Goal: Transaction & Acquisition: Purchase product/service

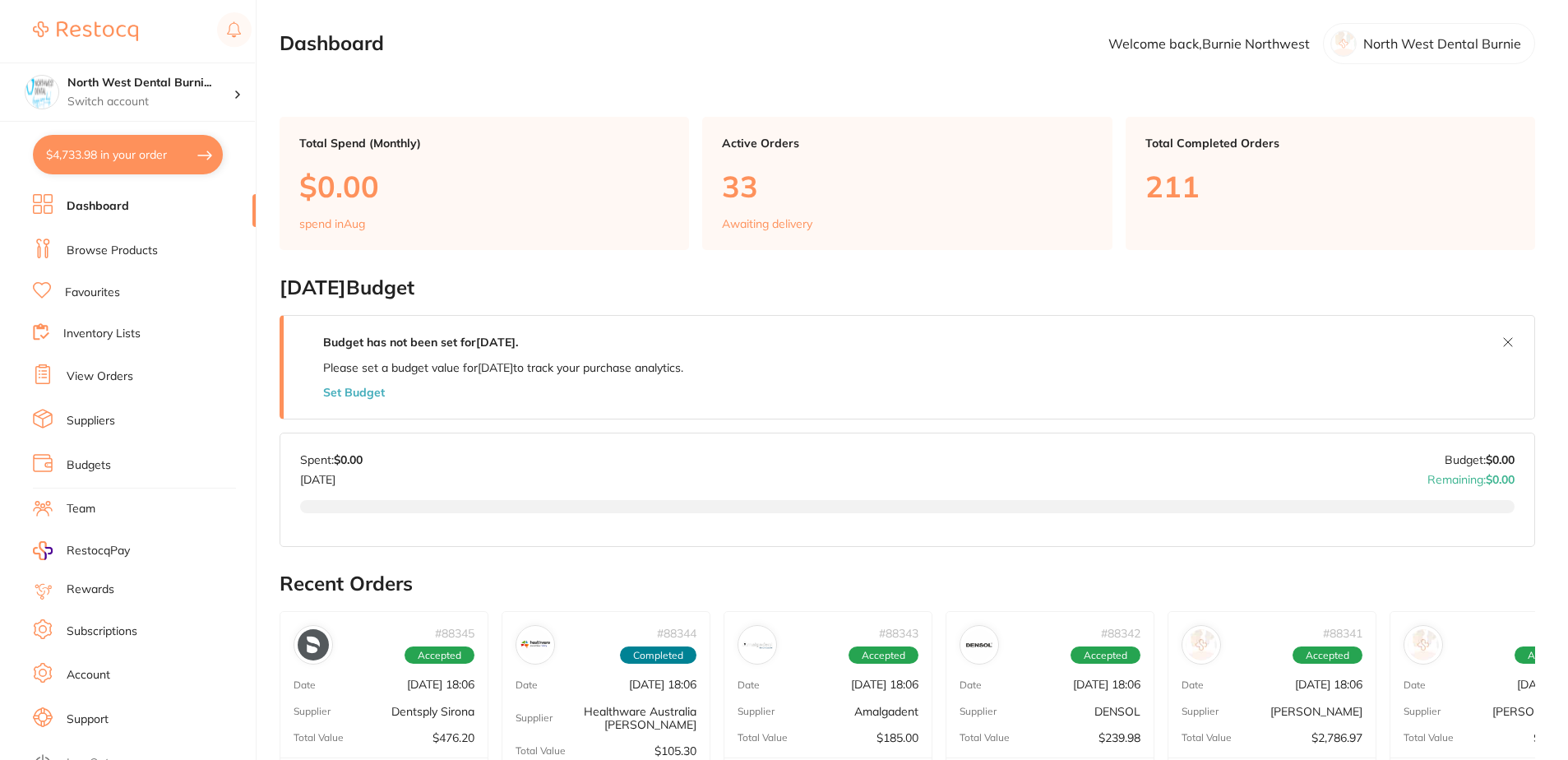
checkbox input "false"
click at [135, 258] on link "Browse Products" at bounding box center [112, 251] width 91 height 16
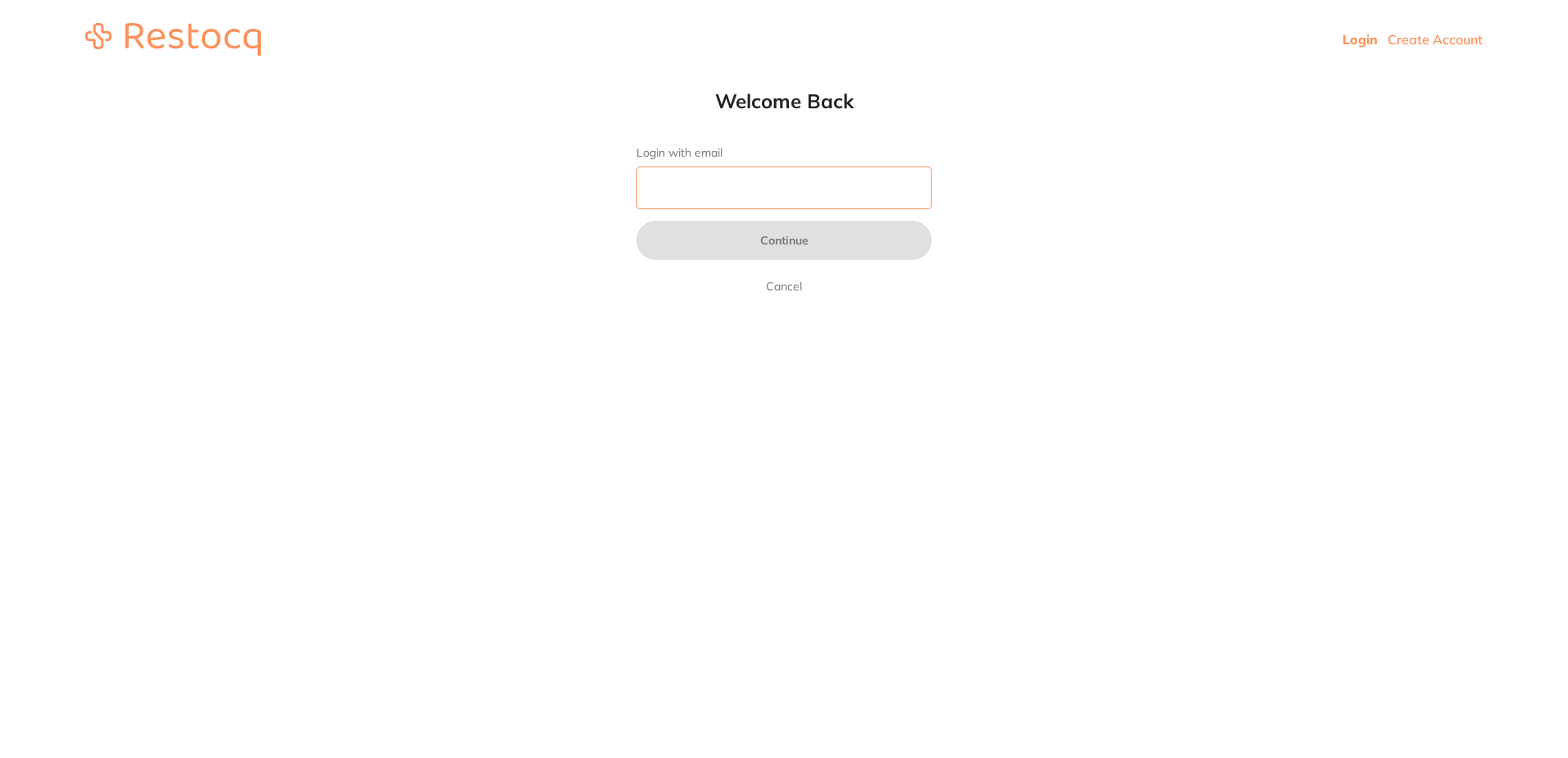
click at [753, 183] on input "Login with email" at bounding box center [784, 188] width 295 height 43
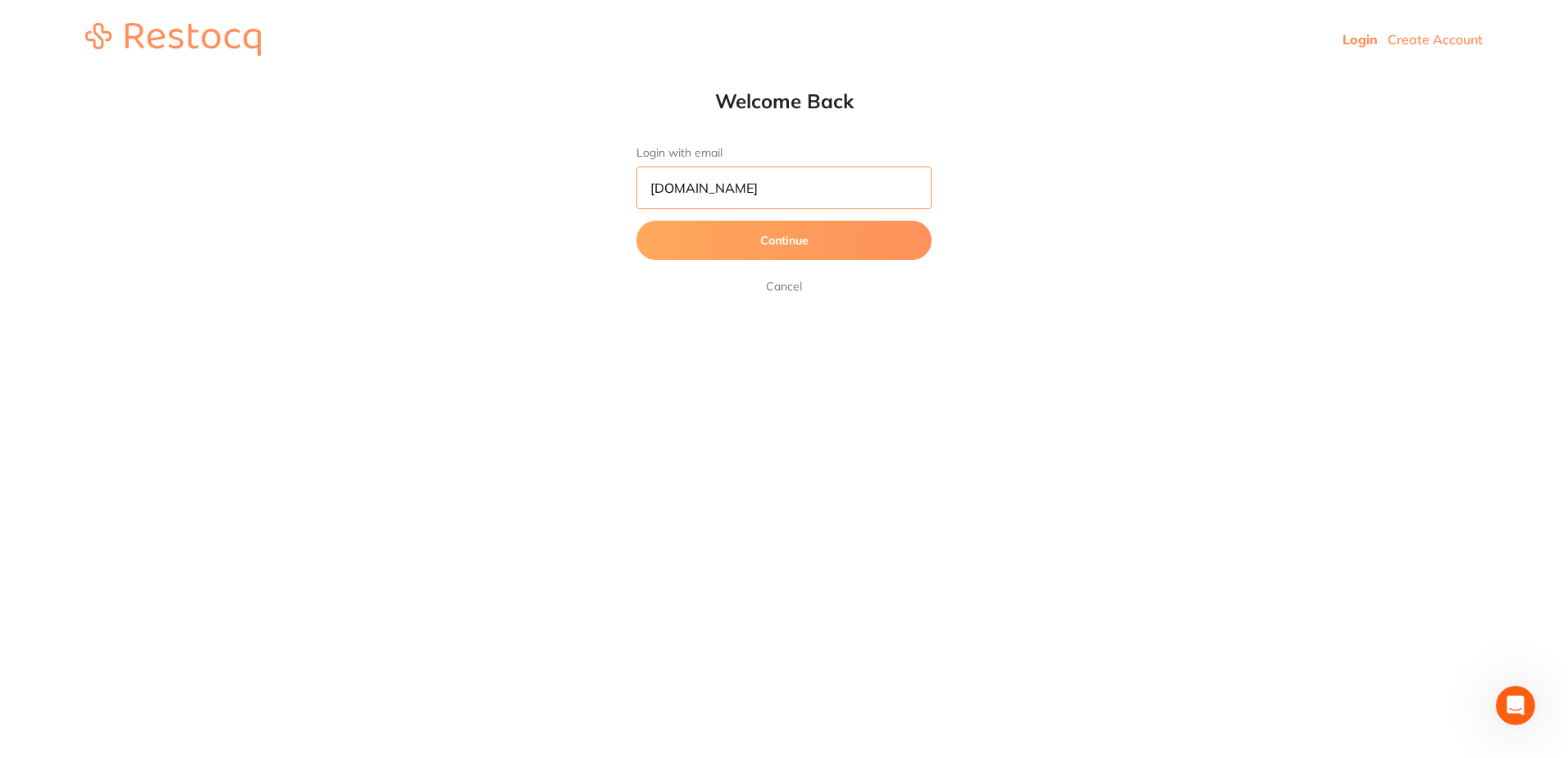
click at [636, 221] on button "Continue" at bounding box center [784, 240] width 295 height 39
click at [691, 189] on input "[DOMAIN_NAME]" at bounding box center [784, 188] width 295 height 43
type input "[EMAIL_ADDRESS][DOMAIN_NAME]"
click at [636, 221] on button "Continue" at bounding box center [784, 240] width 295 height 39
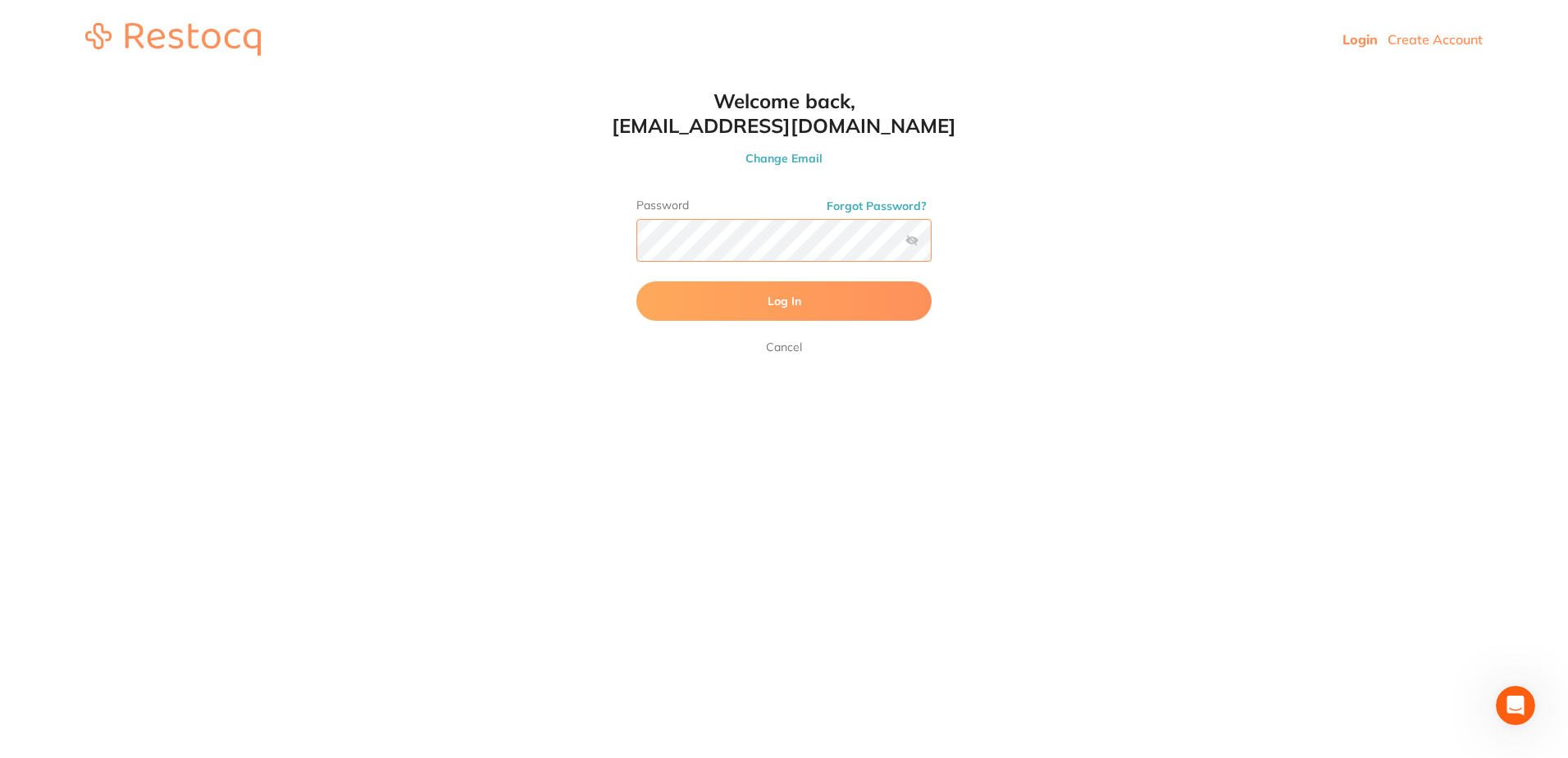
click at [636, 281] on button "Log In" at bounding box center [784, 301] width 295 height 39
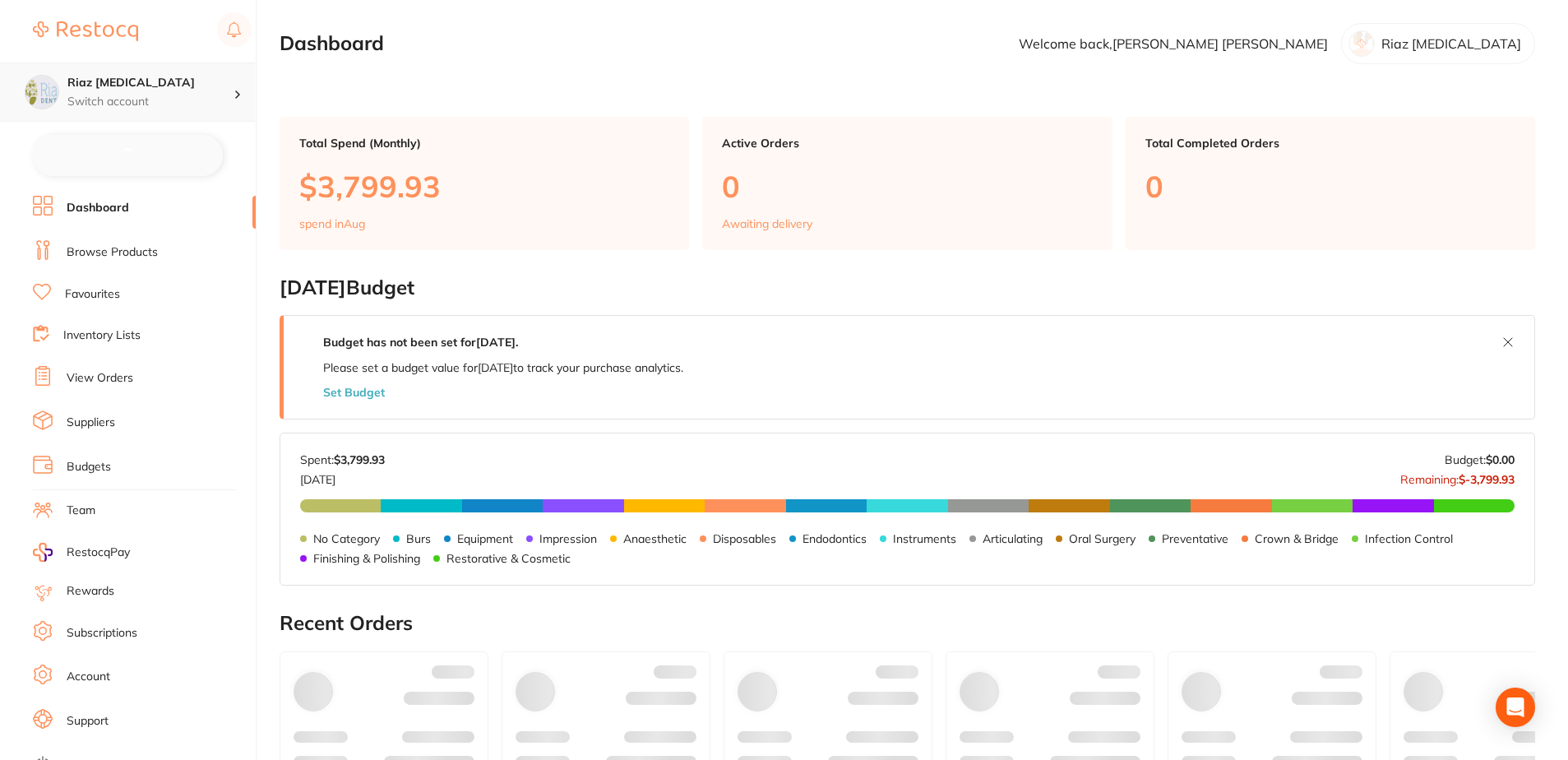
checkbox input "false"
click at [148, 99] on p "Switch account" at bounding box center [151, 102] width 166 height 16
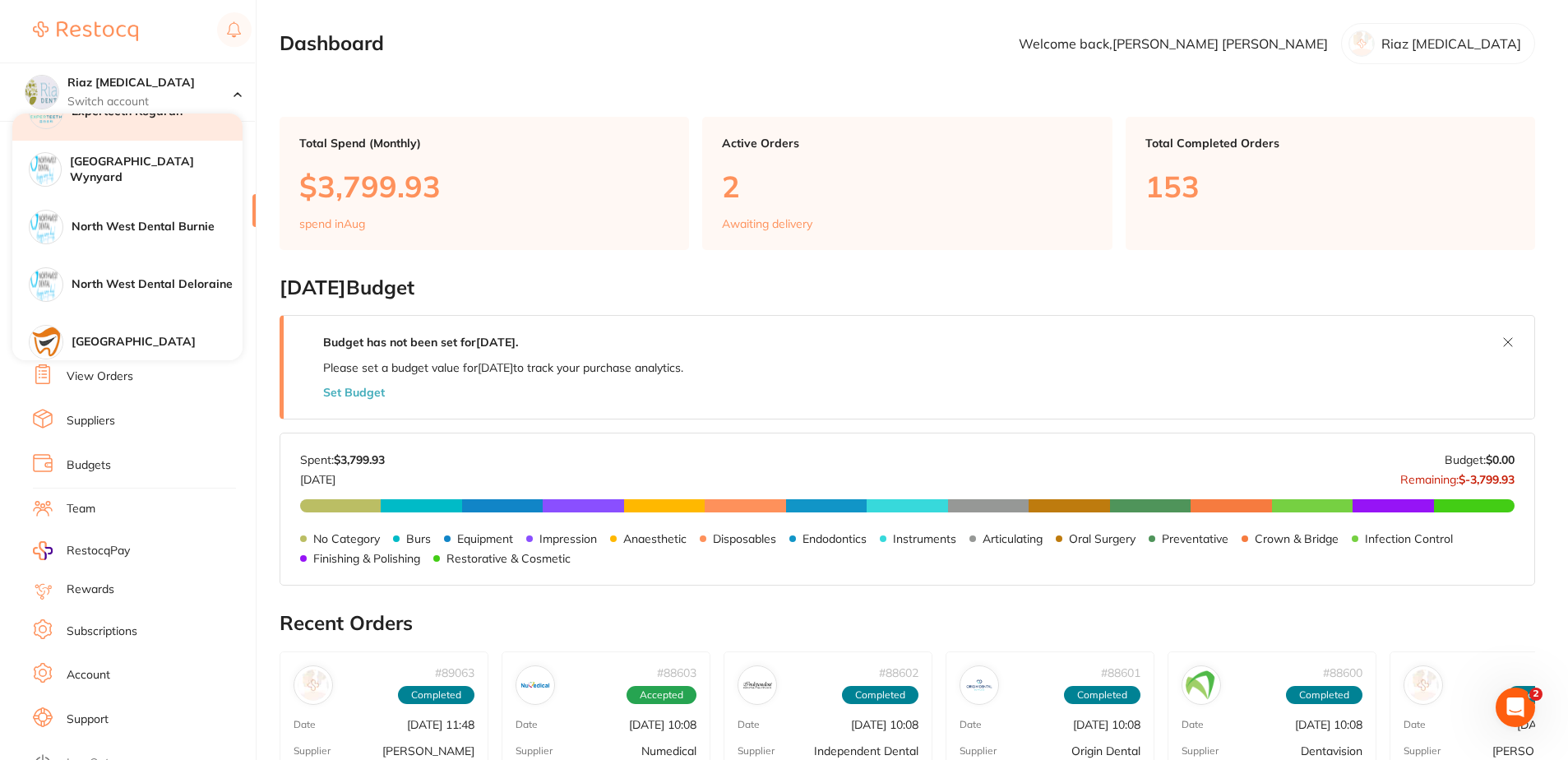
scroll to position [329, 0]
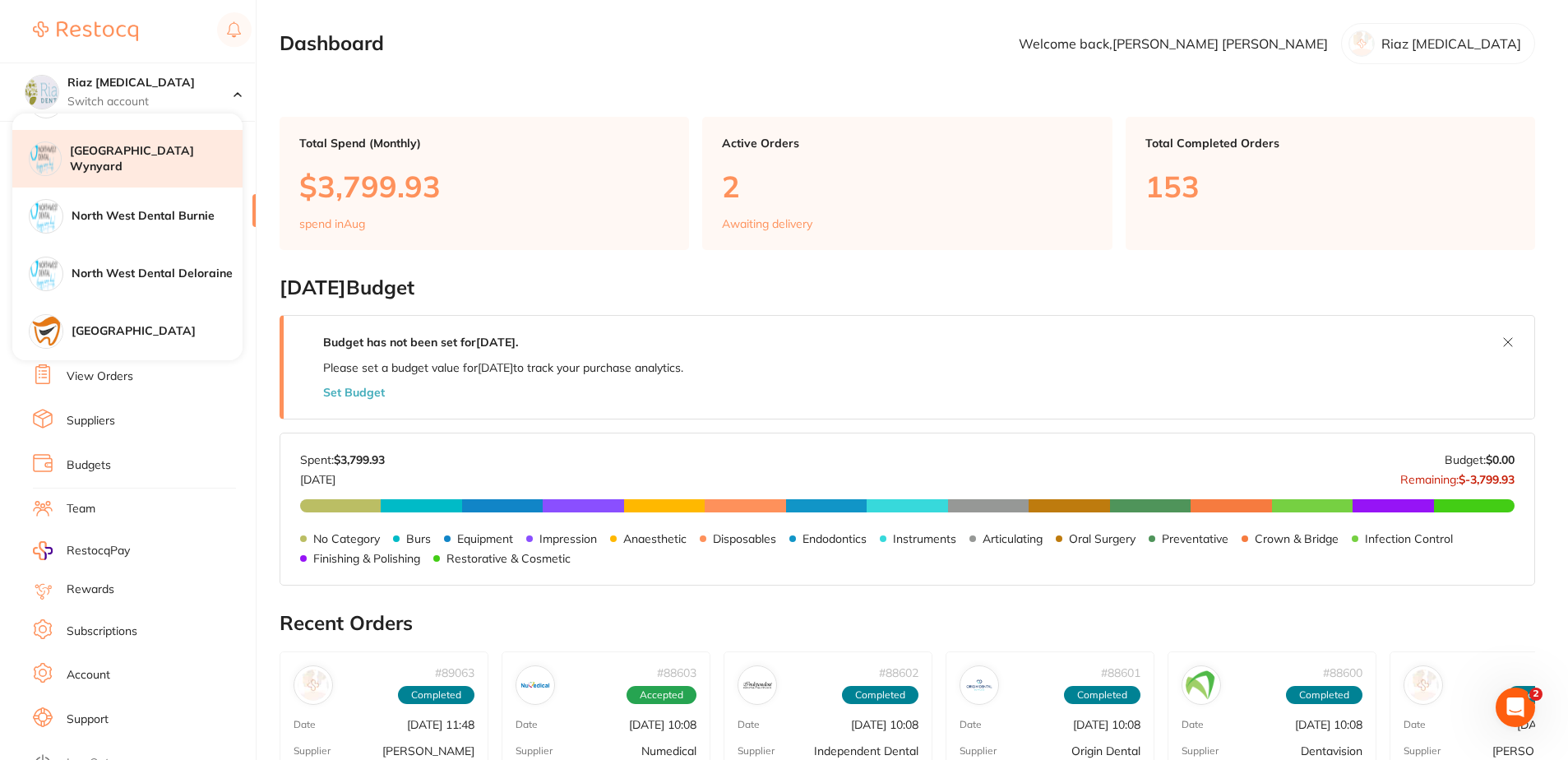
click at [183, 153] on h4 "[GEOGRAPHIC_DATA] Wynyard" at bounding box center [156, 159] width 173 height 32
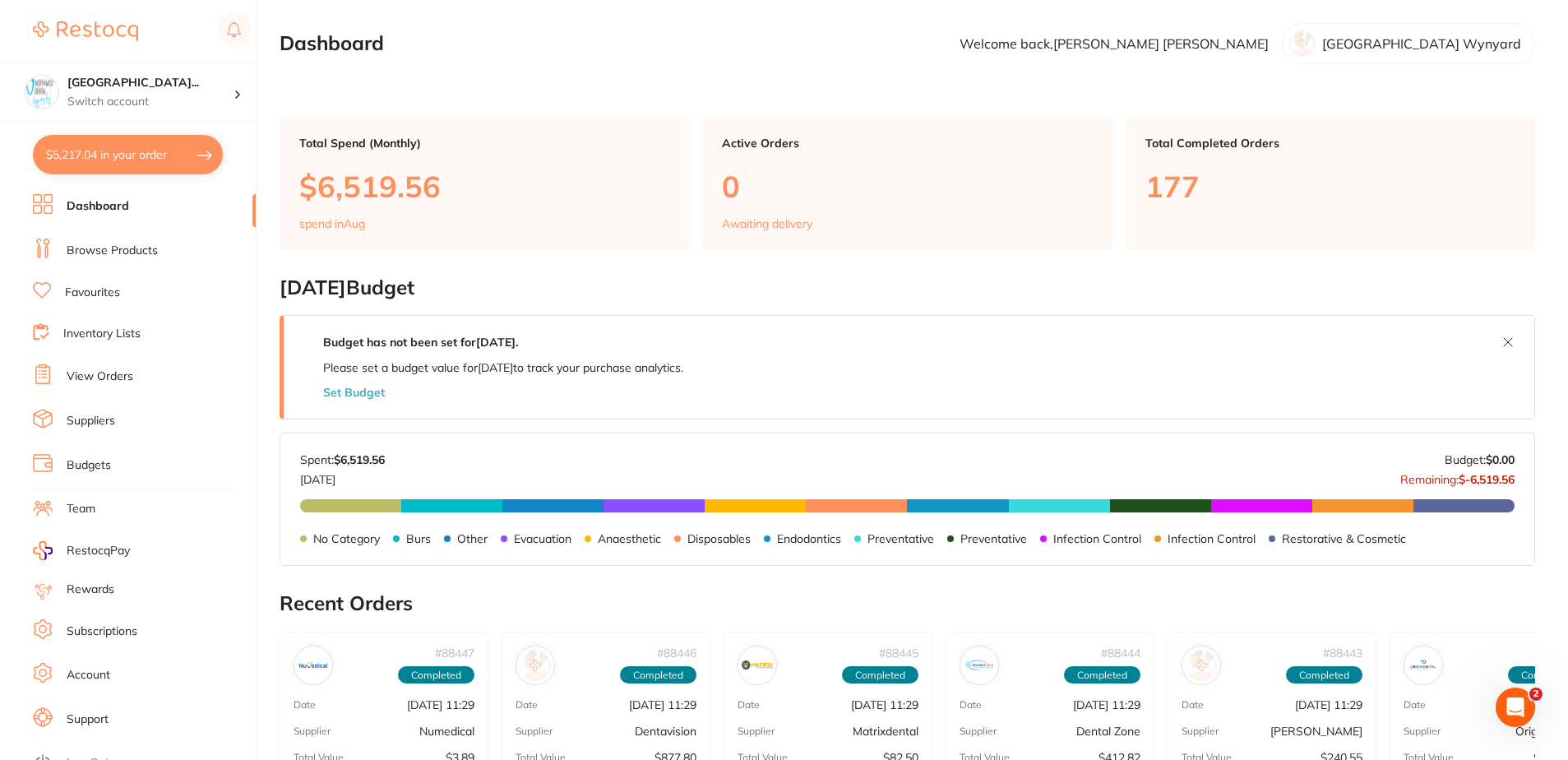
click at [142, 384] on li "View Orders" at bounding box center [144, 376] width 223 height 25
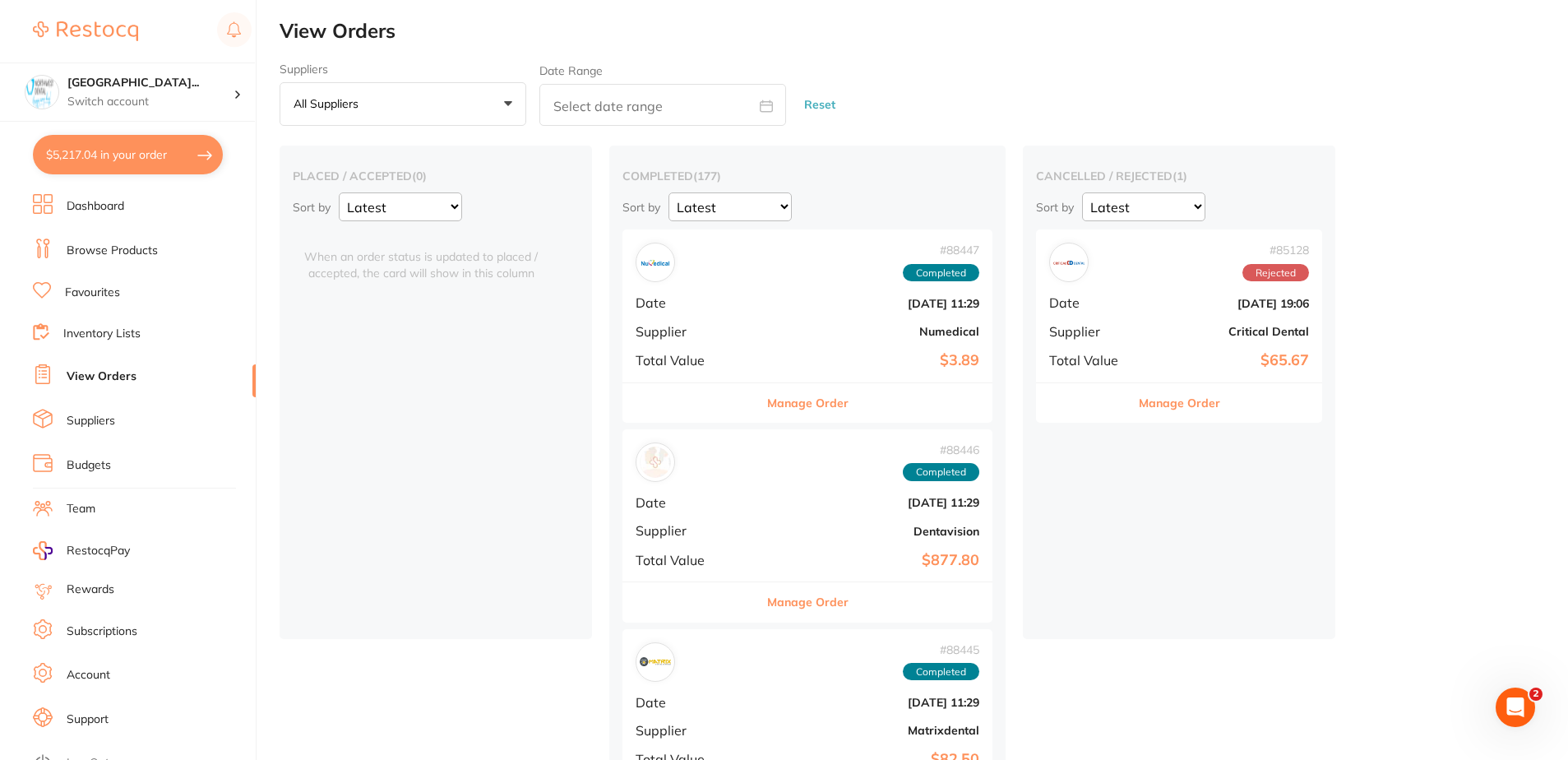
click at [759, 326] on b "Numedical" at bounding box center [869, 331] width 220 height 13
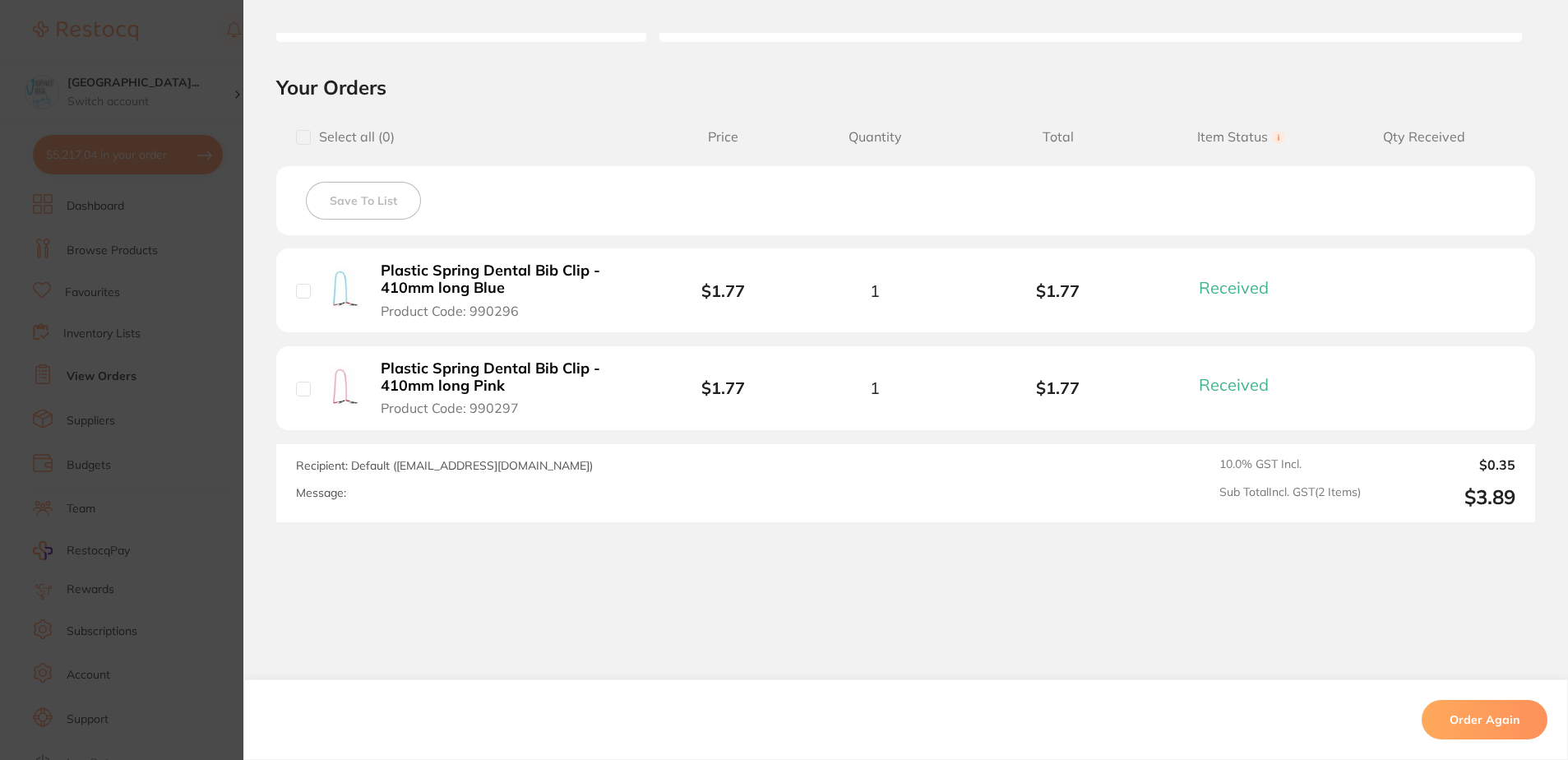
click at [123, 401] on section "Order ID: Restocq- 88447 Order Information 2 Received Completed Order Order Dat…" at bounding box center [784, 380] width 1568 height 760
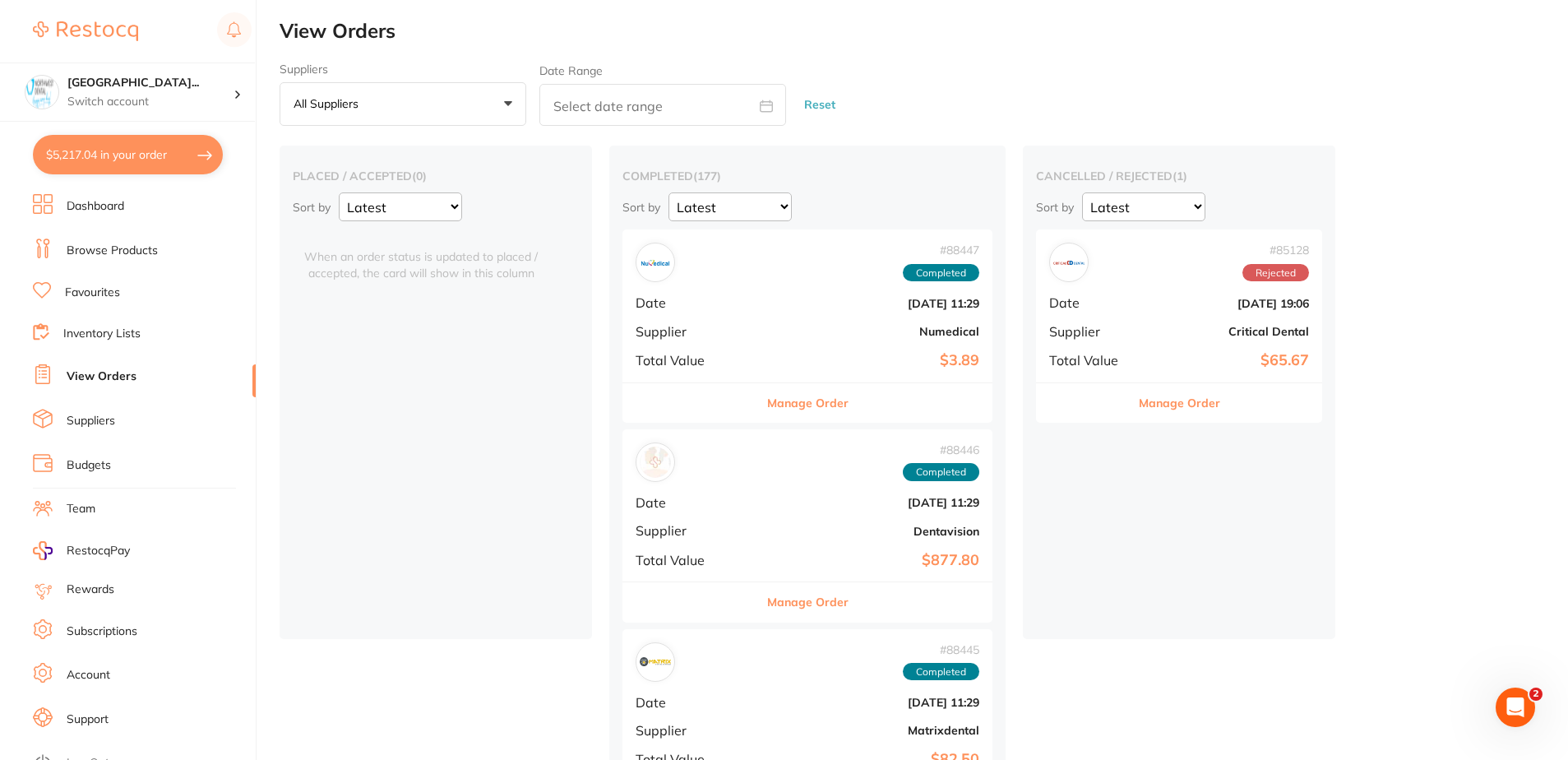
click at [762, 488] on div "# 88446 Completed Date Aug 1 2025, 11:29 Supplier Dentavision Total Value $877.…" at bounding box center [807, 505] width 370 height 153
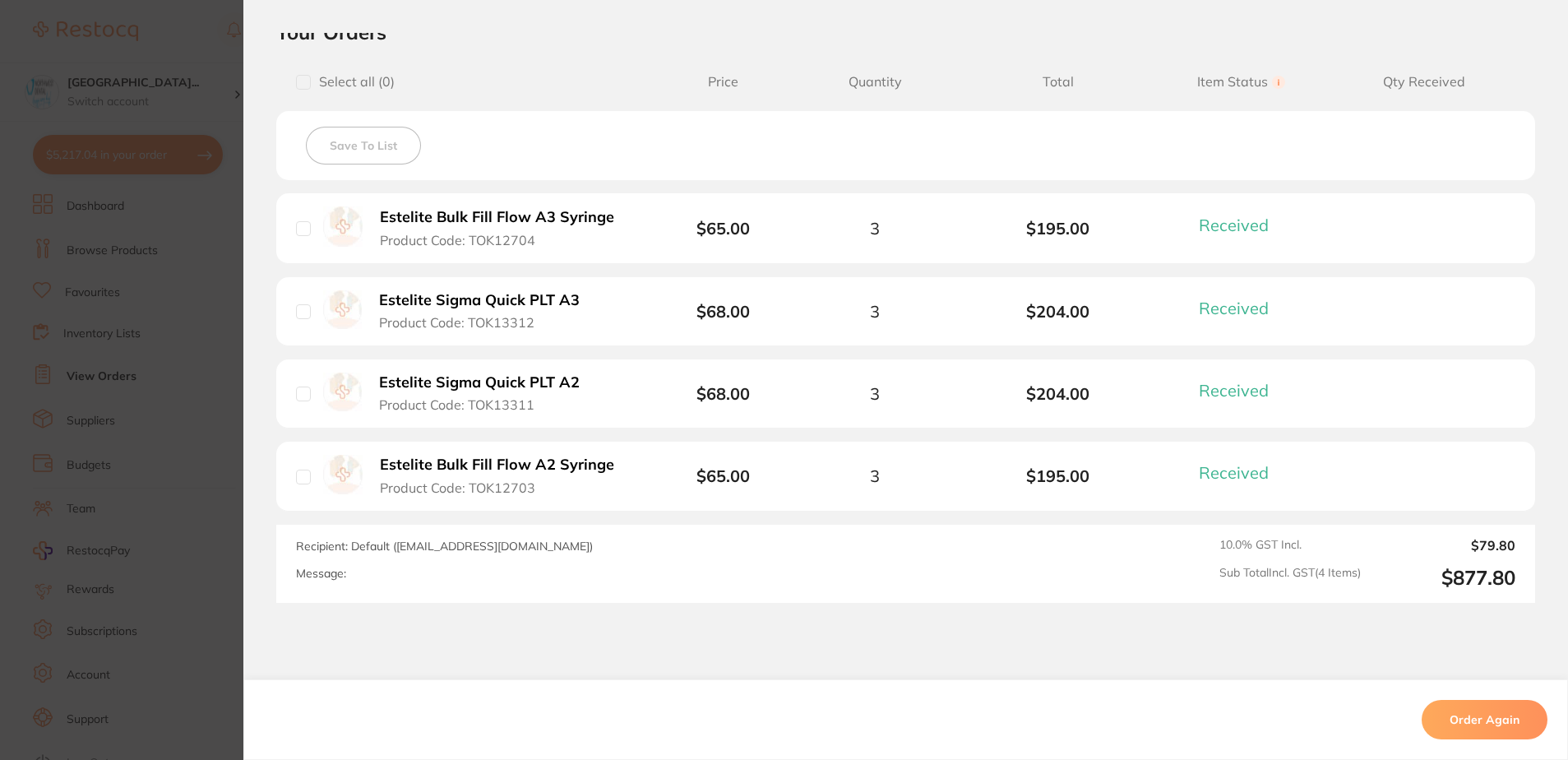
click at [511, 241] on button "Estelite Bulk Fill Flow A3 Syringe Product Code: TOK12704" at bounding box center [503, 227] width 258 height 40
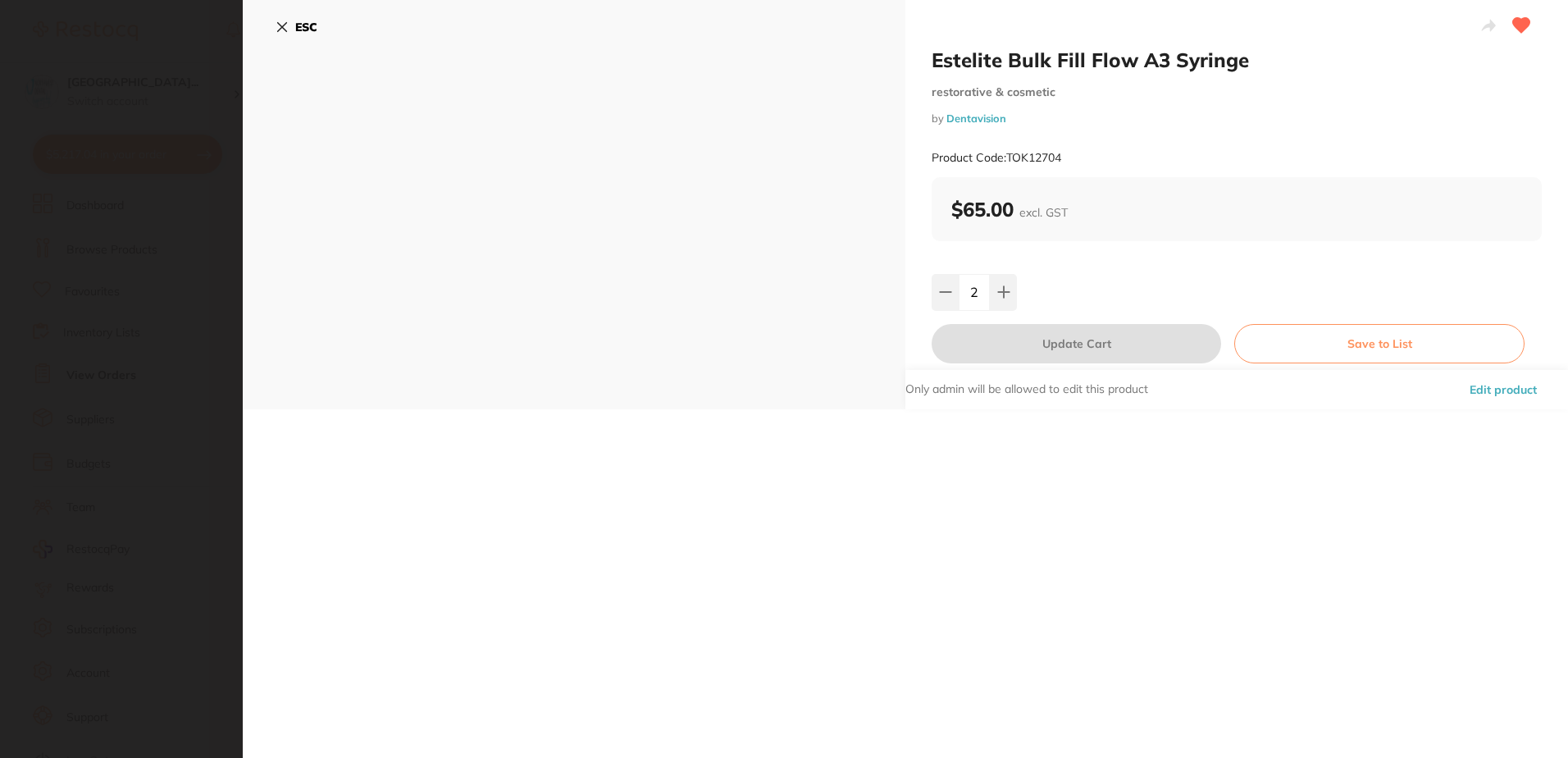
click at [71, 350] on section "Estelite Bulk Fill Flow A3 Syringe restorative & cosmetic by Dentavision Produc…" at bounding box center [784, 379] width 1568 height 758
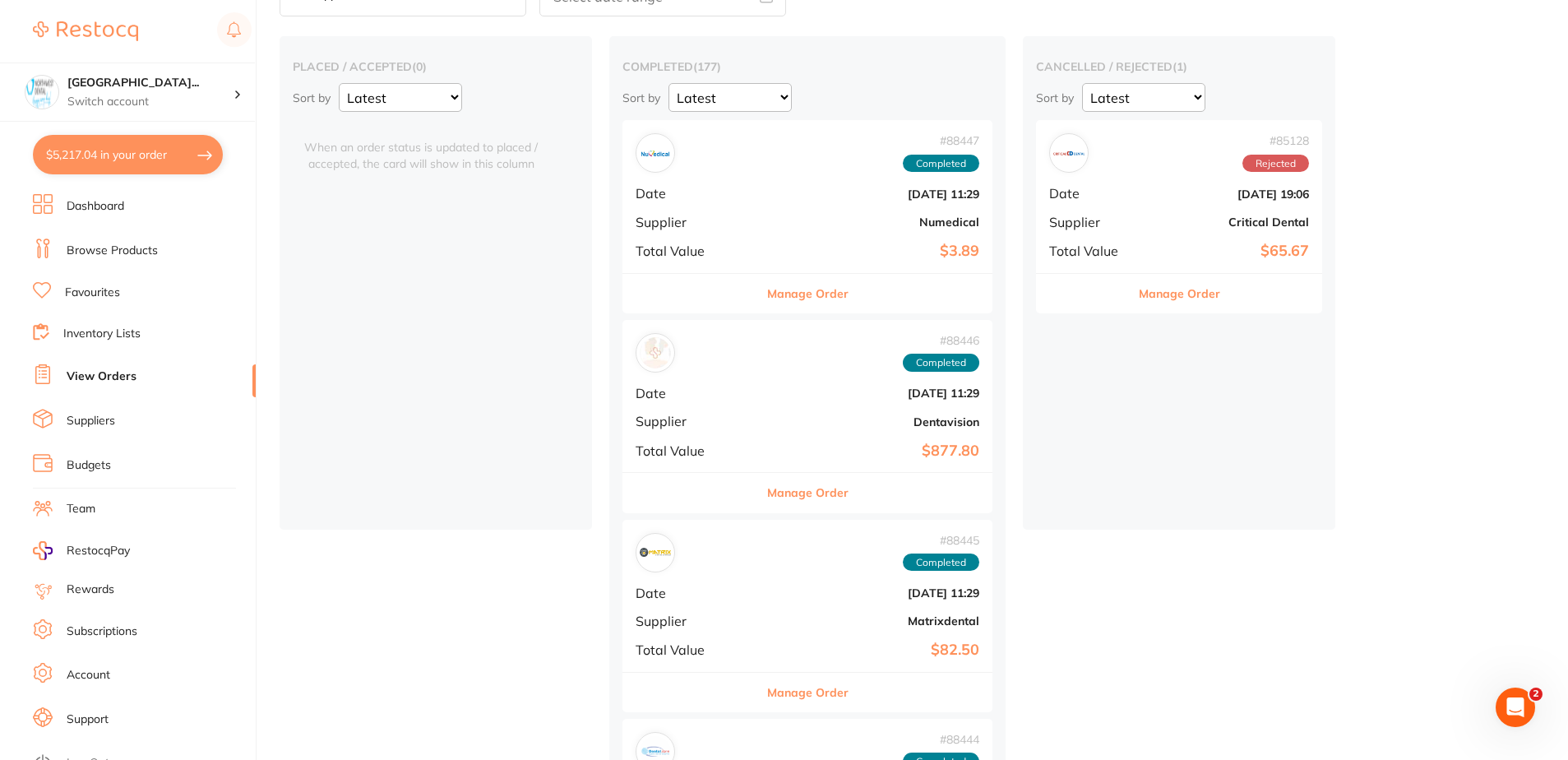
click at [817, 231] on div "# 88447 Completed Date Aug 1 2025, 11:29 Supplier Numedical Total Value $3.89" at bounding box center [807, 196] width 370 height 153
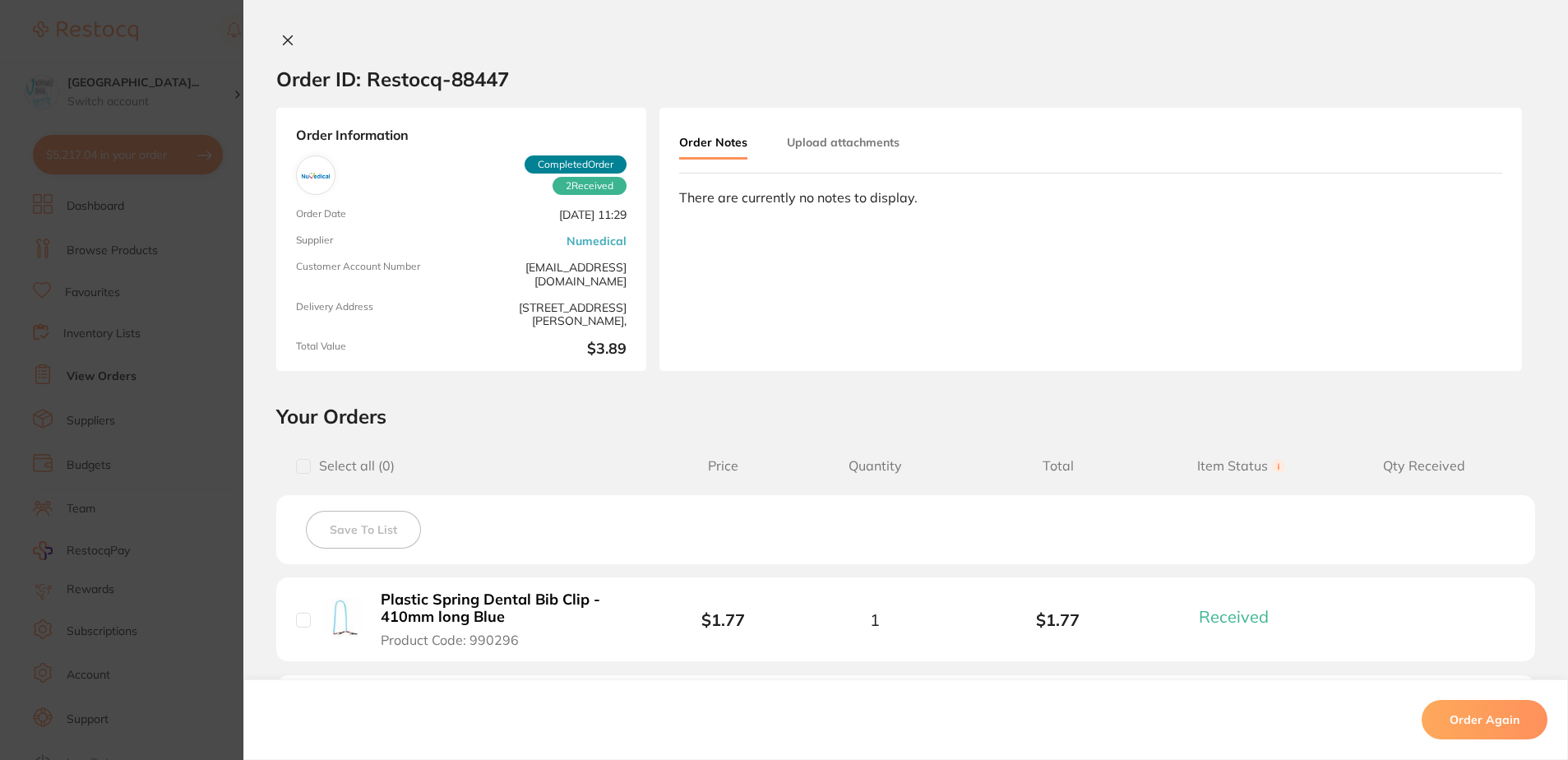
click at [112, 401] on section "Order ID: Restocq- 88447 Order Information 2 Received Completed Order Order Dat…" at bounding box center [784, 380] width 1568 height 760
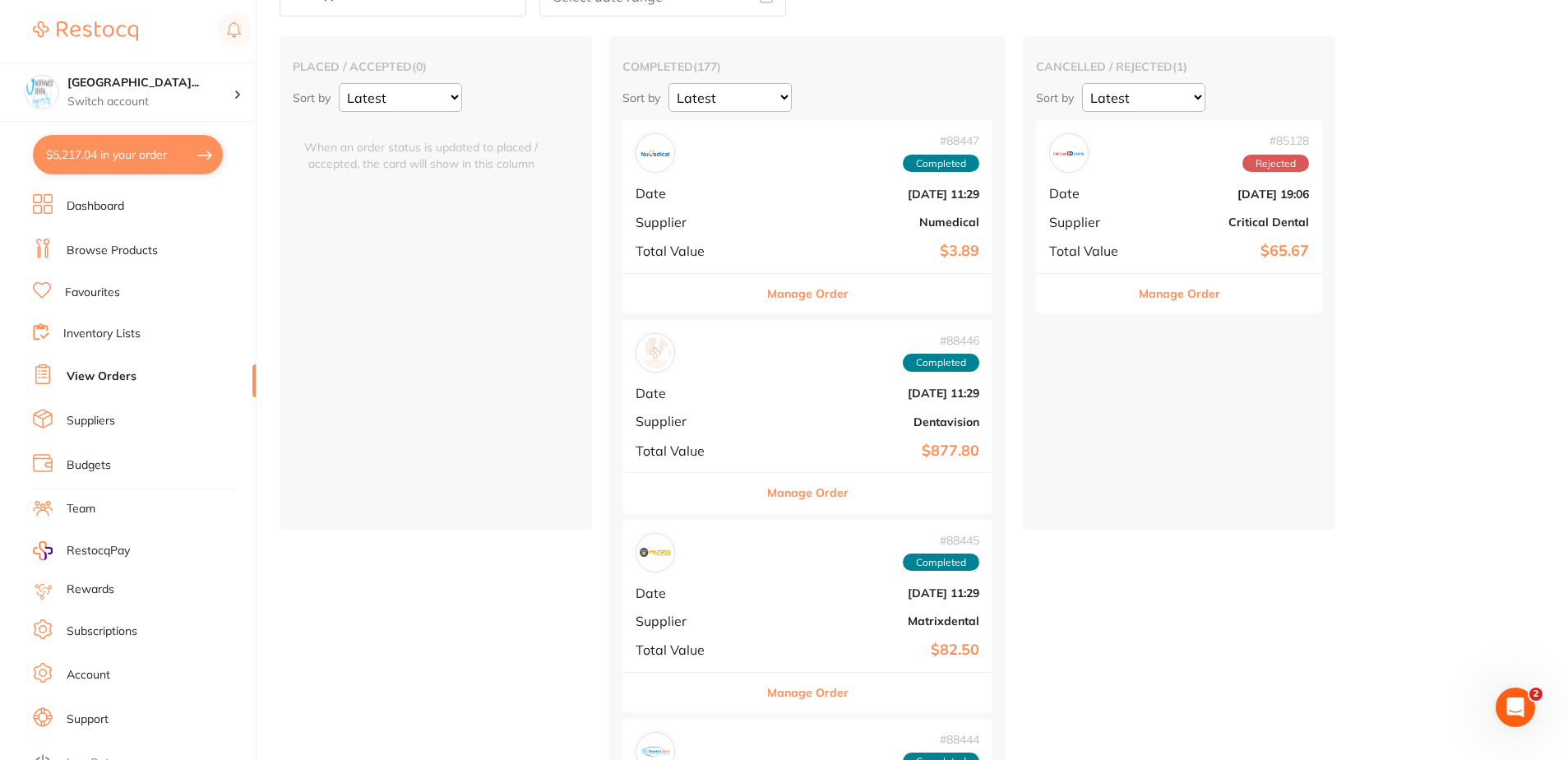
click at [786, 392] on b "Aug 1 2025, 11:29" at bounding box center [869, 392] width 220 height 13
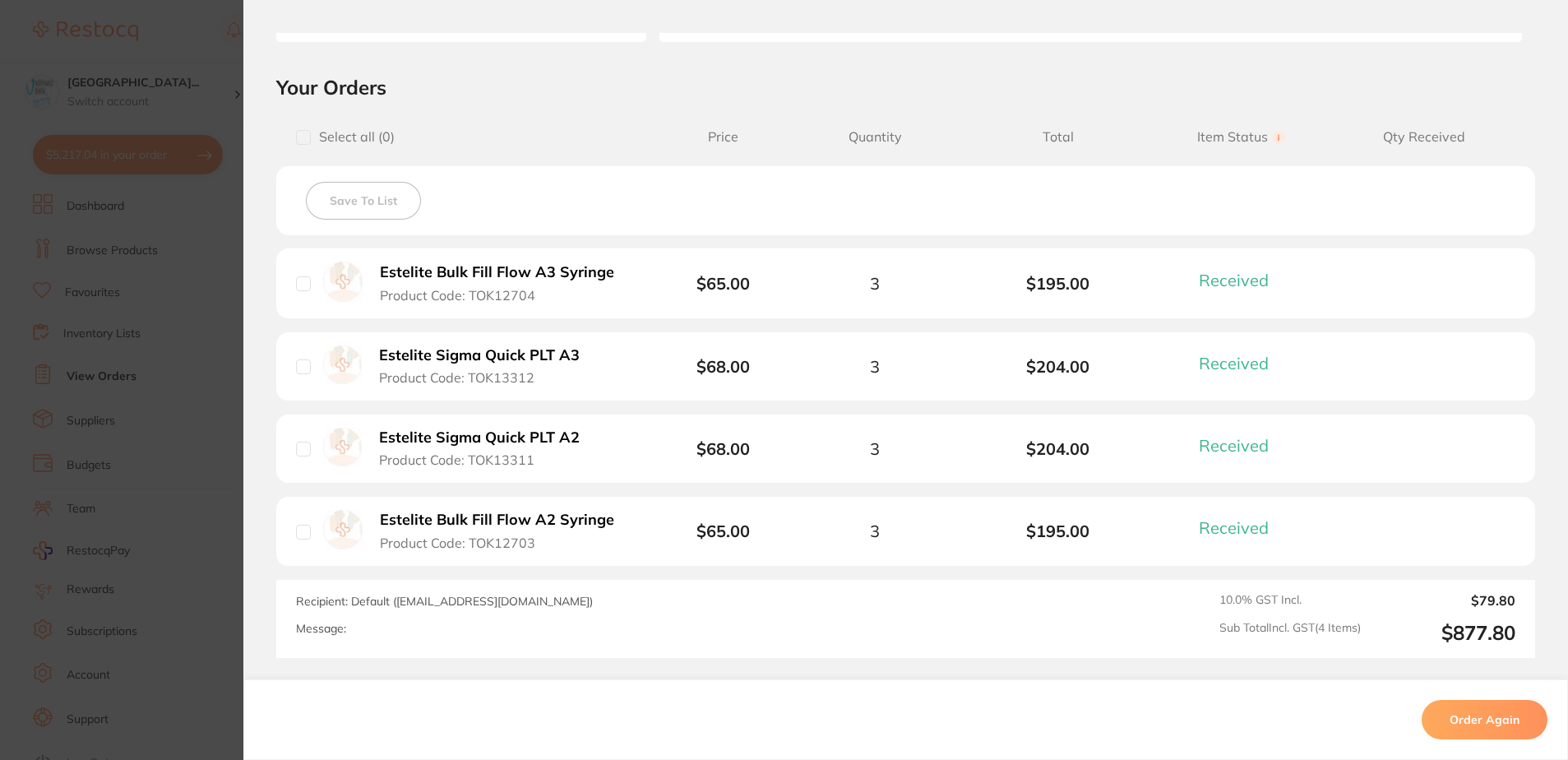
click at [515, 353] on b "Estelite Sigma Quick PLT A3" at bounding box center [479, 355] width 201 height 17
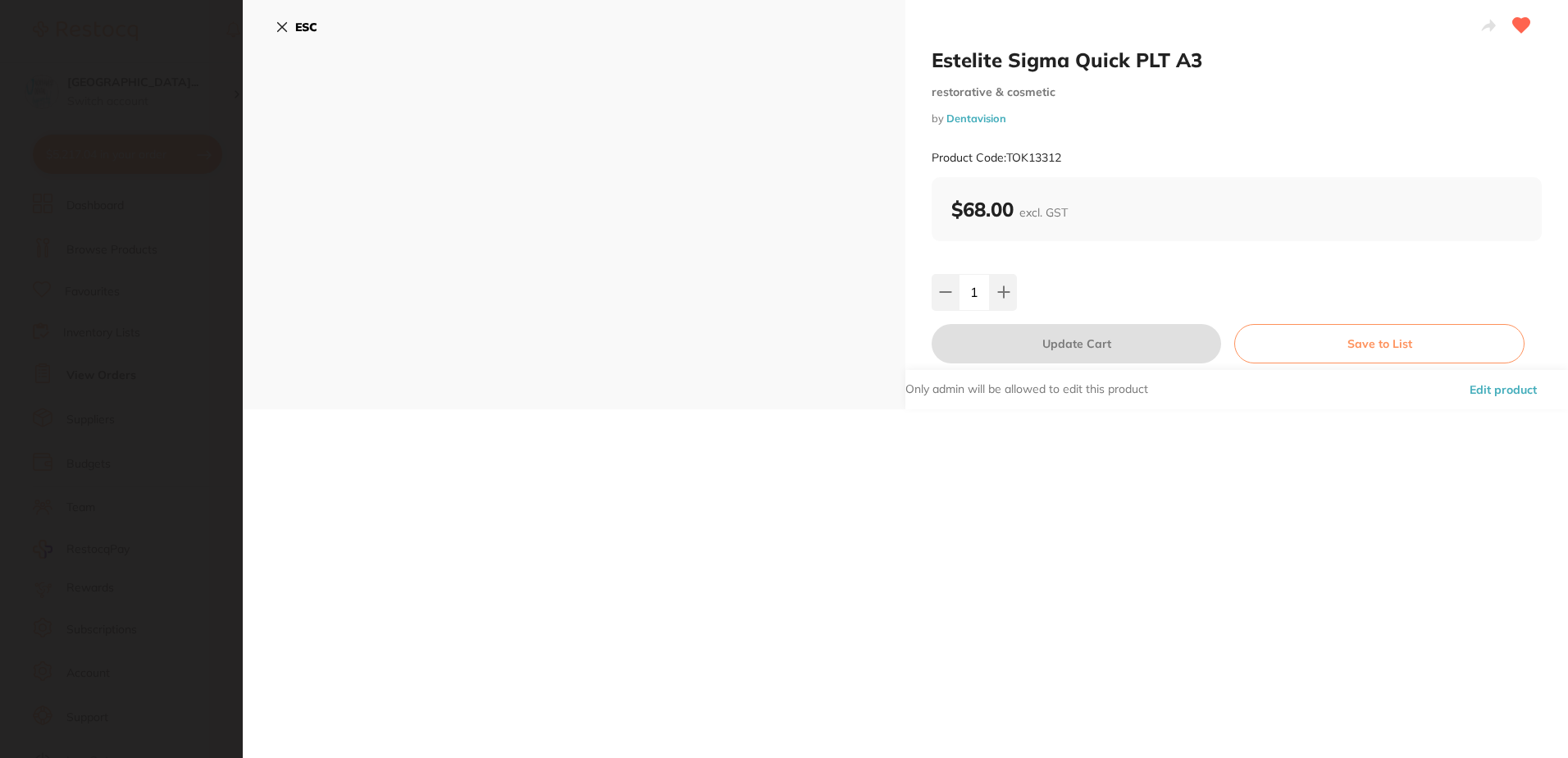
click at [176, 344] on section "Estelite Sigma Quick PLT A3 restorative & cosmetic by Dentavision Product Code:…" at bounding box center [784, 379] width 1568 height 758
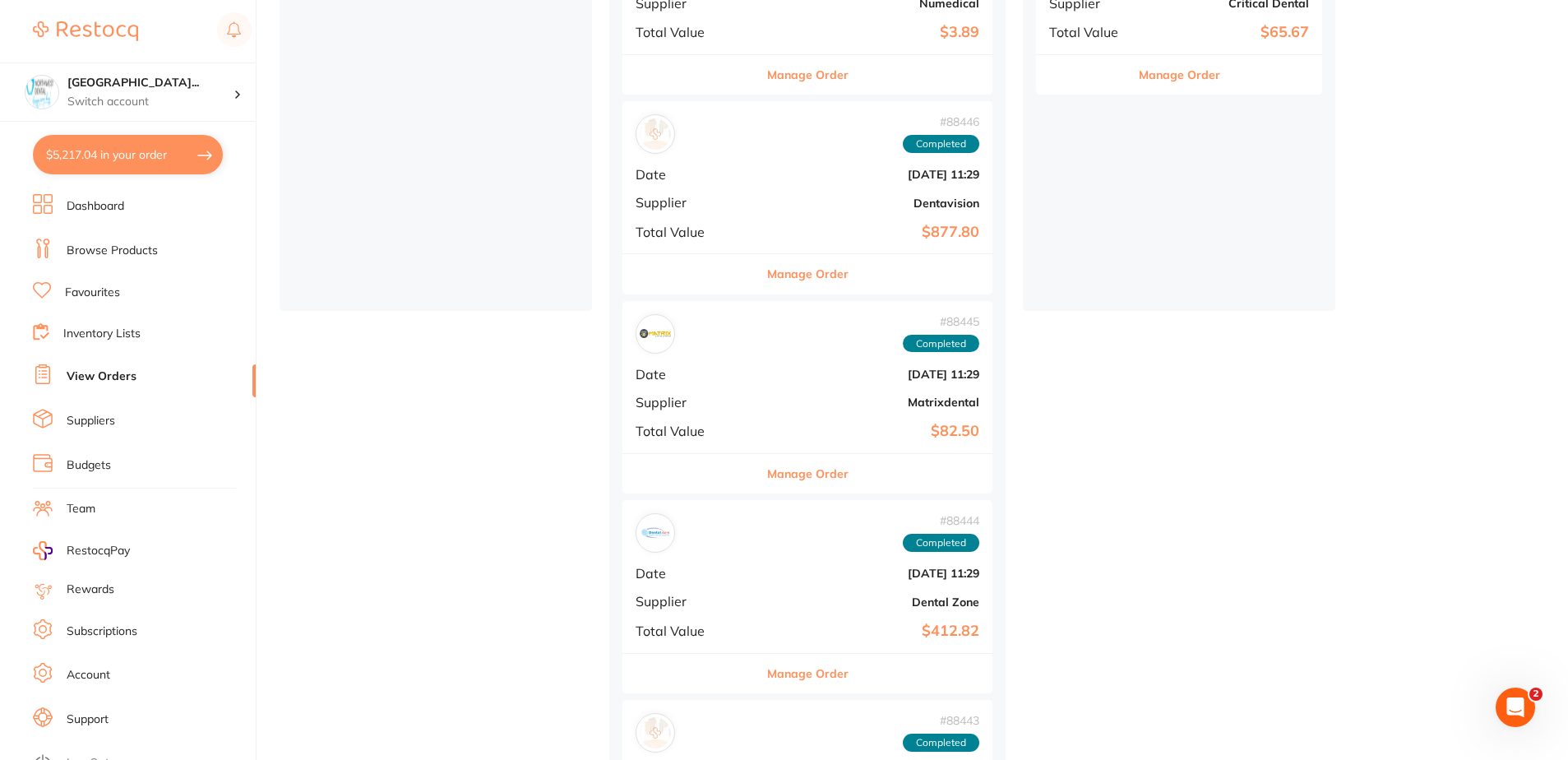
scroll to position [329, 0]
click at [801, 340] on div "# 88445 Completed" at bounding box center [807, 333] width 343 height 39
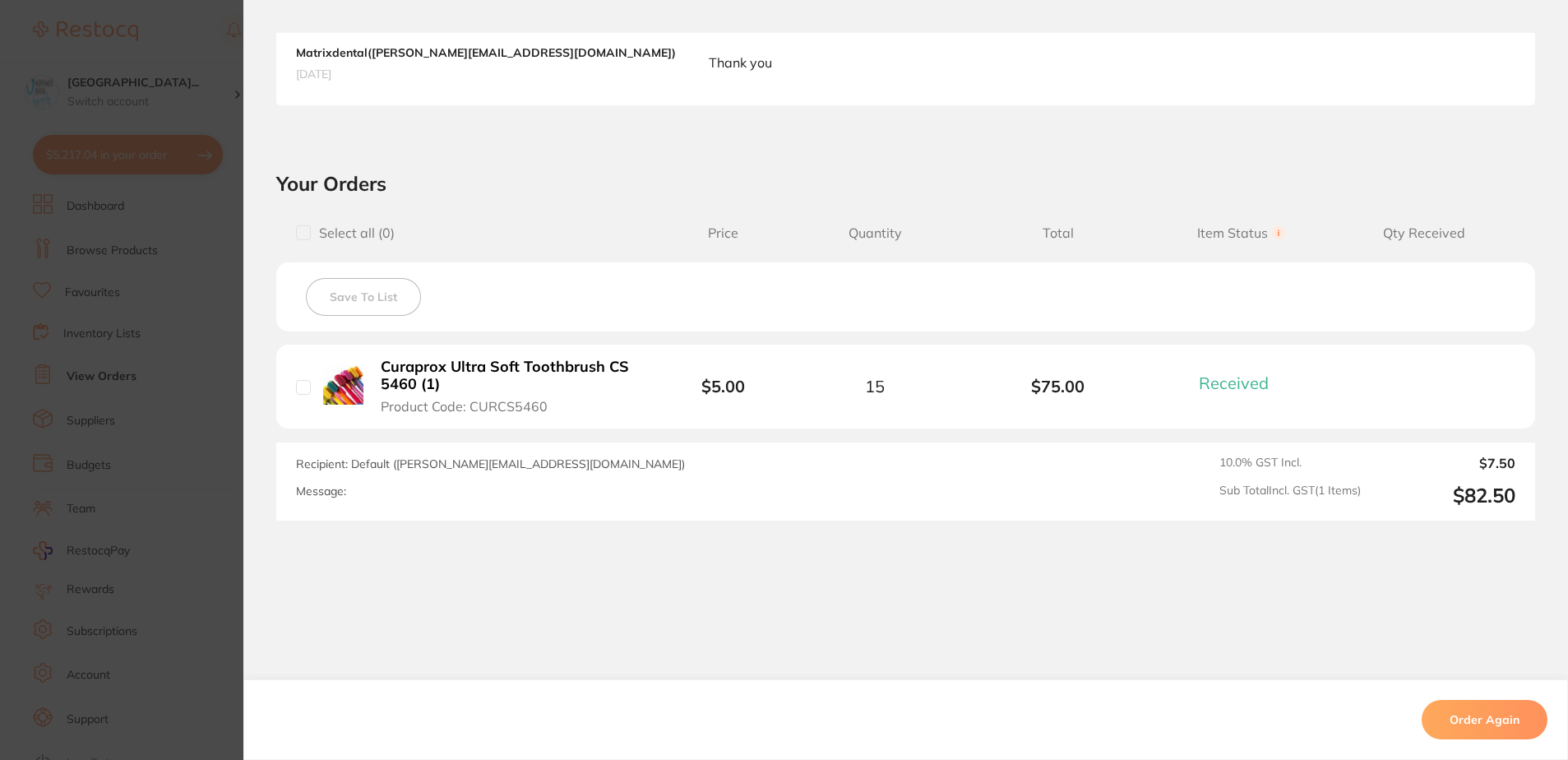
drag, startPoint x: 141, startPoint y: 299, endPoint x: 479, endPoint y: 161, distance: 365.1
click at [141, 299] on section "Order ID: Restocq- 88445 Order Information 1 Received Completed Order Order Dat…" at bounding box center [784, 380] width 1568 height 760
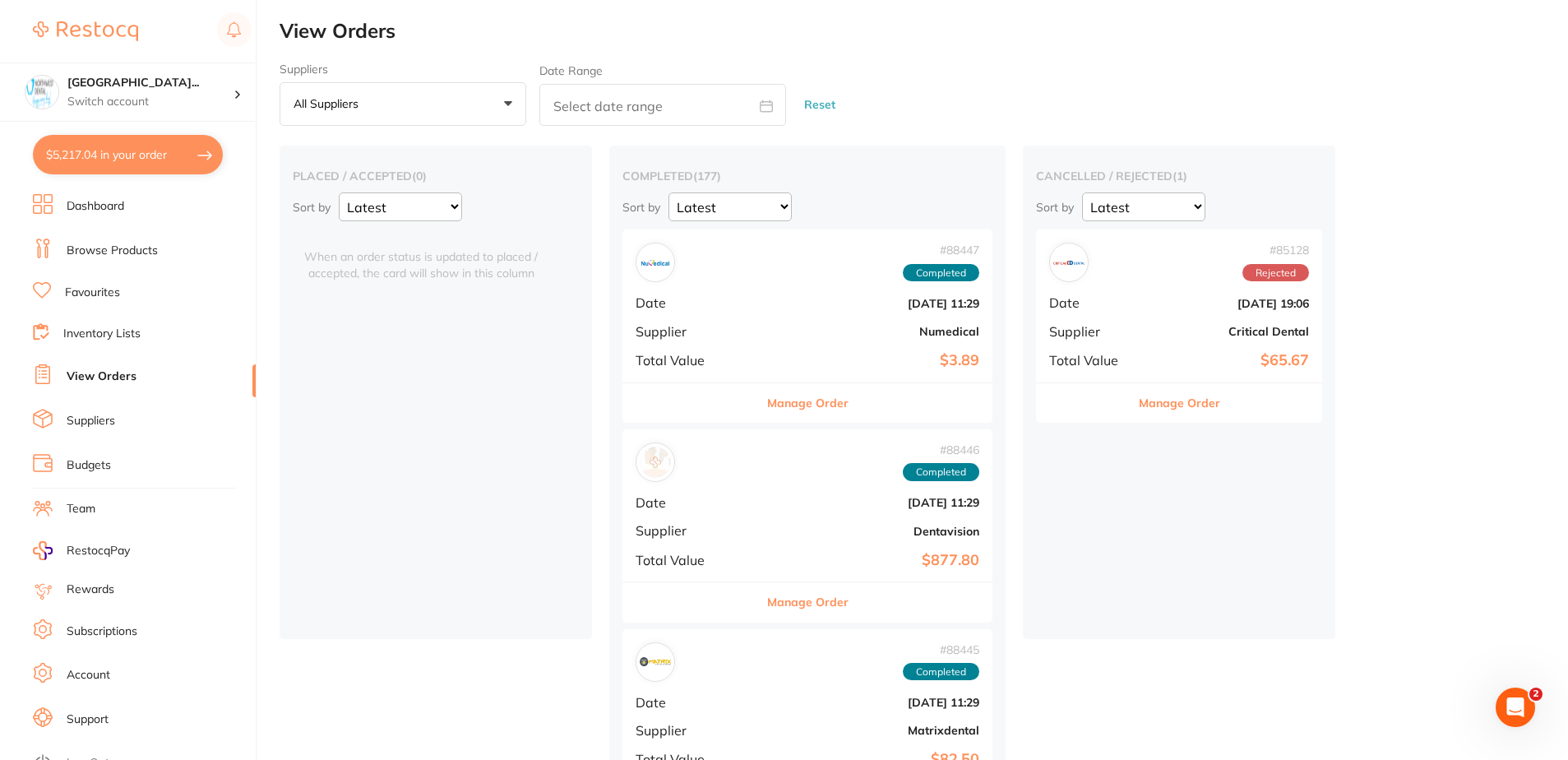
click at [136, 262] on li "Browse Products" at bounding box center [144, 251] width 223 height 25
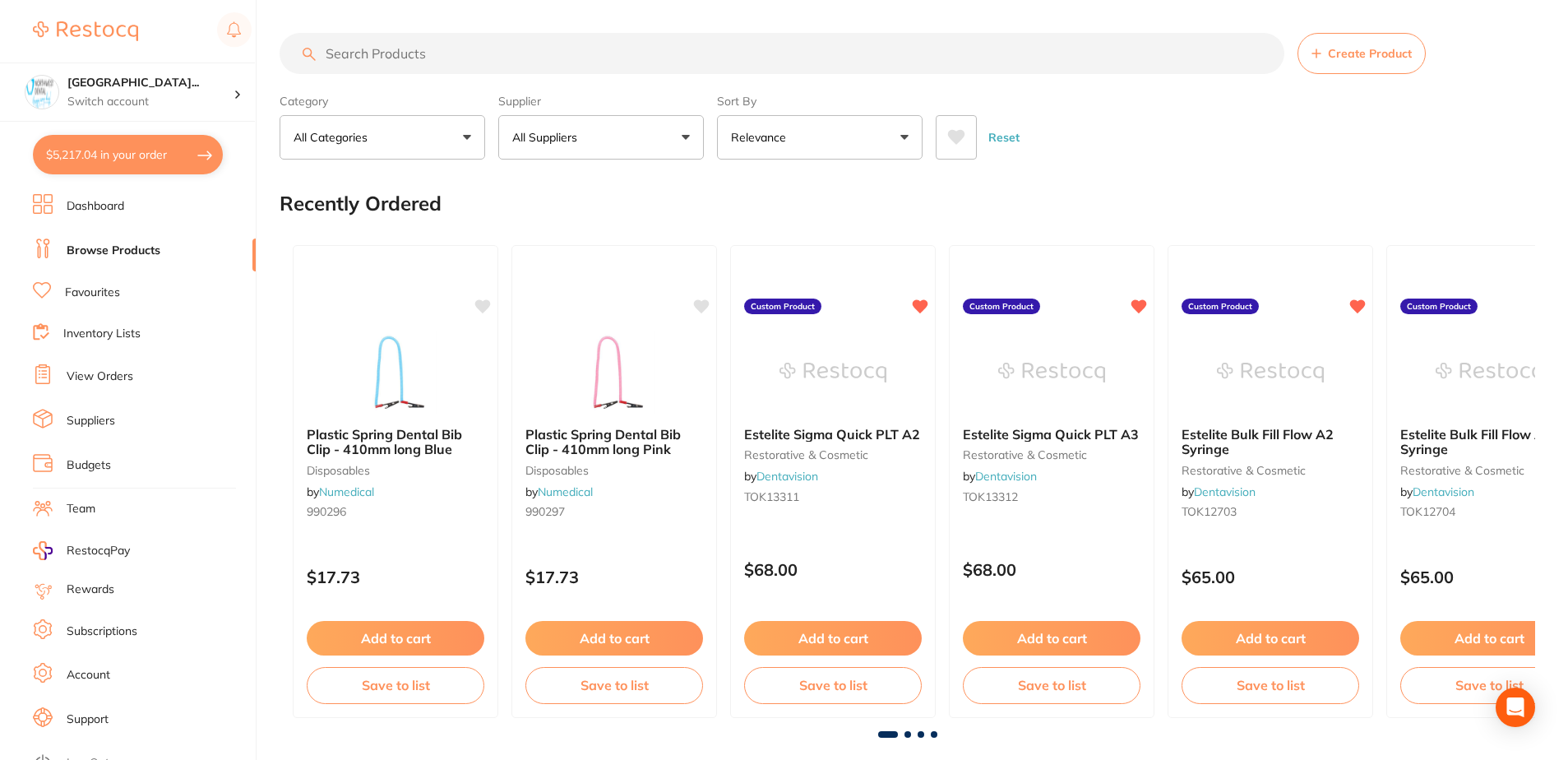
click at [442, 58] on input "search" at bounding box center [781, 54] width 1005 height 41
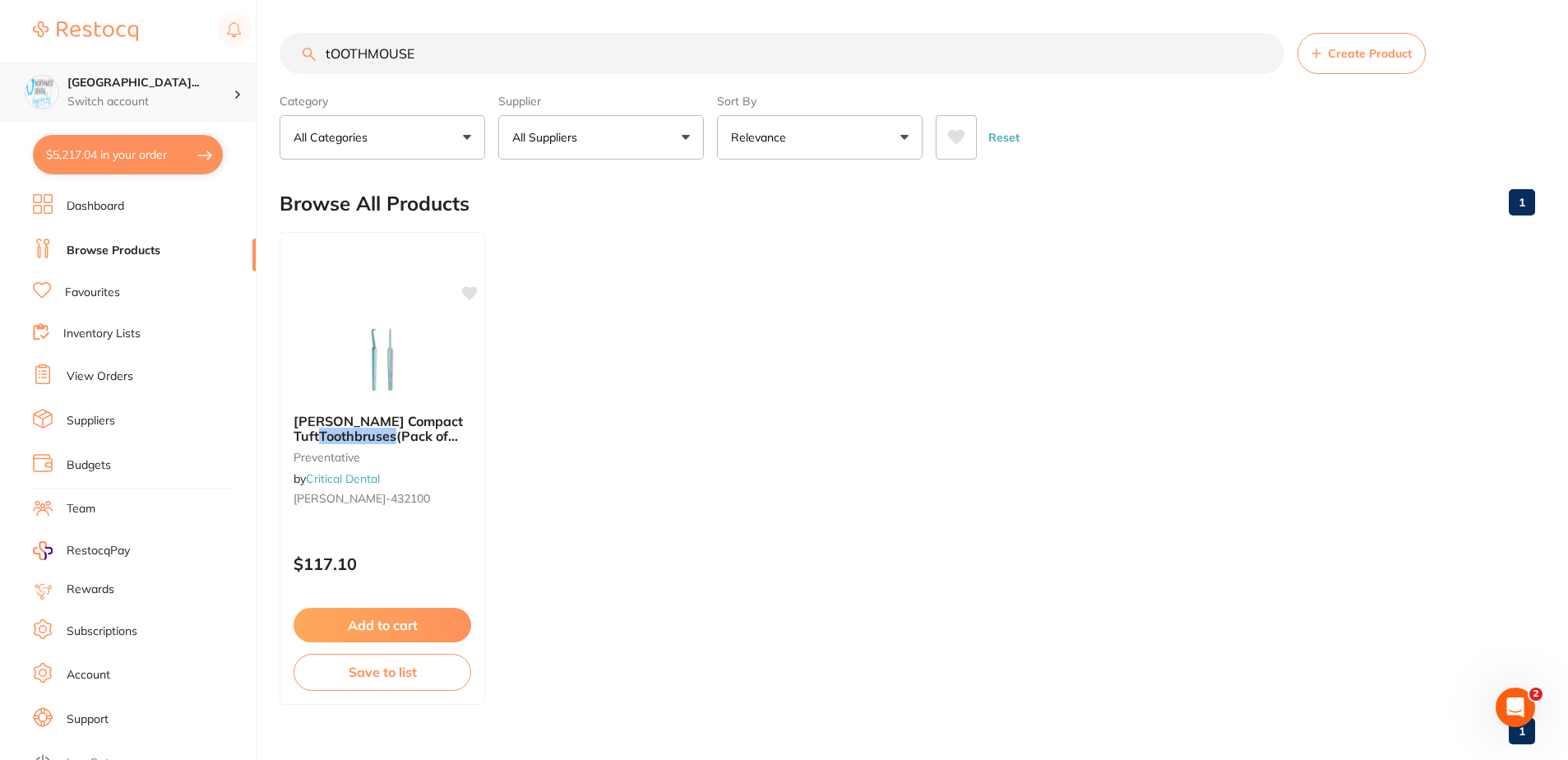
drag, startPoint x: 492, startPoint y: 64, endPoint x: 243, endPoint y: 87, distance: 250.1
click at [243, 87] on div "$5,217.04 North West Dental Wynya... Switch account Riaz Dental Surgery Experte…" at bounding box center [784, 380] width 1568 height 760
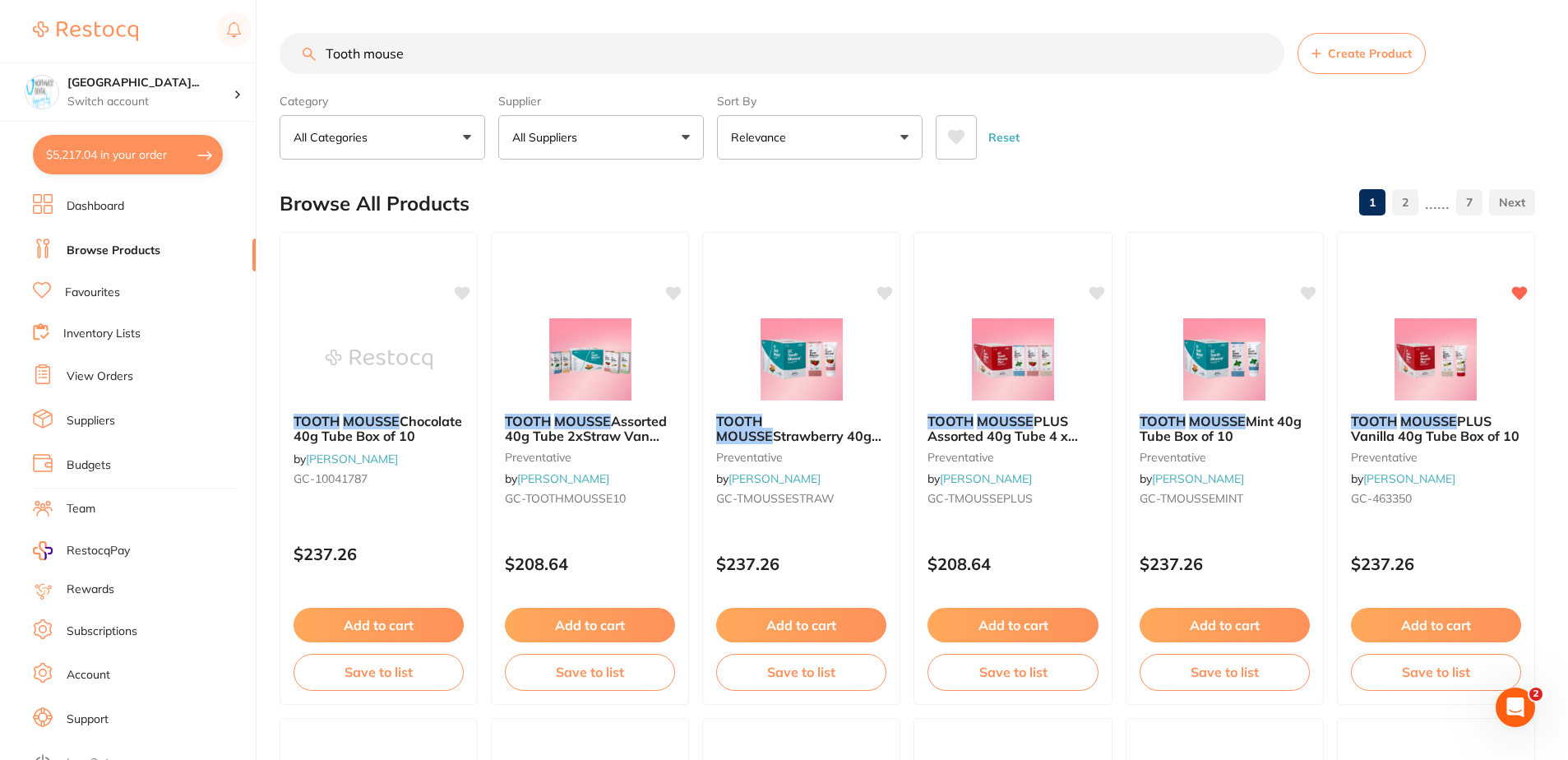
type input "Tooth mouse"
click at [639, 141] on button "All Suppliers" at bounding box center [601, 137] width 205 height 45
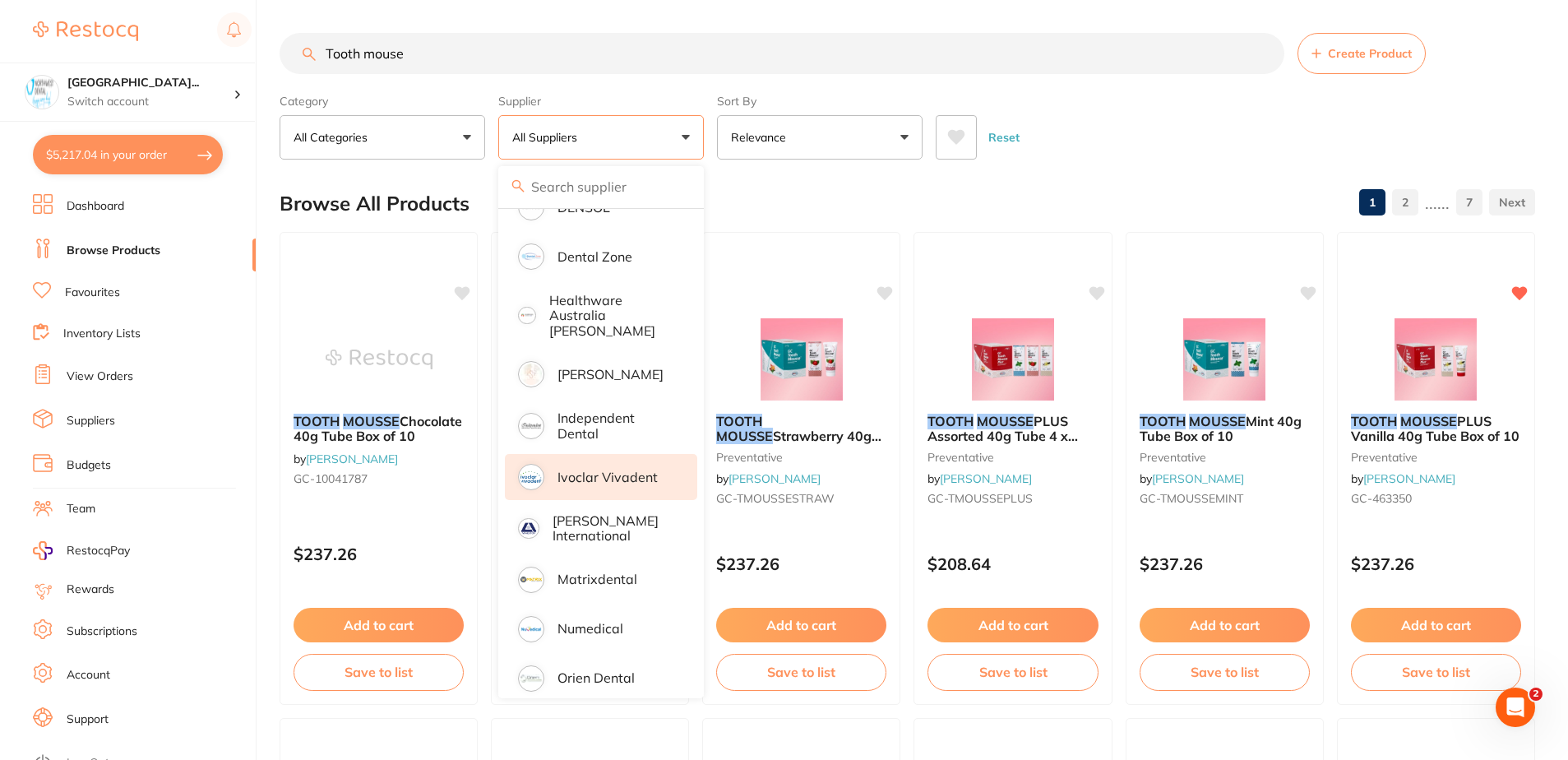
scroll to position [438, 0]
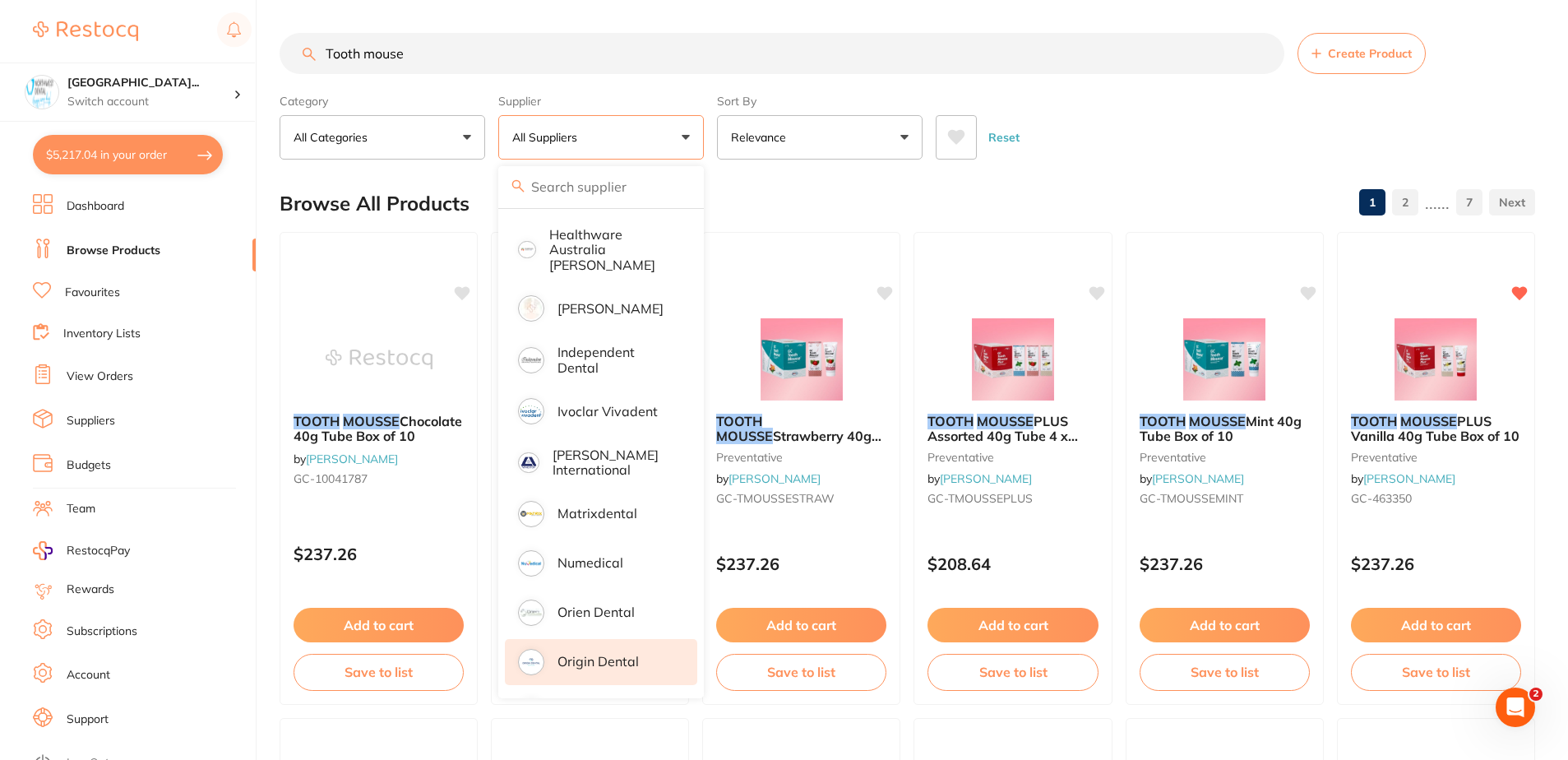
click at [602, 640] on li "Origin Dental" at bounding box center [601, 662] width 193 height 46
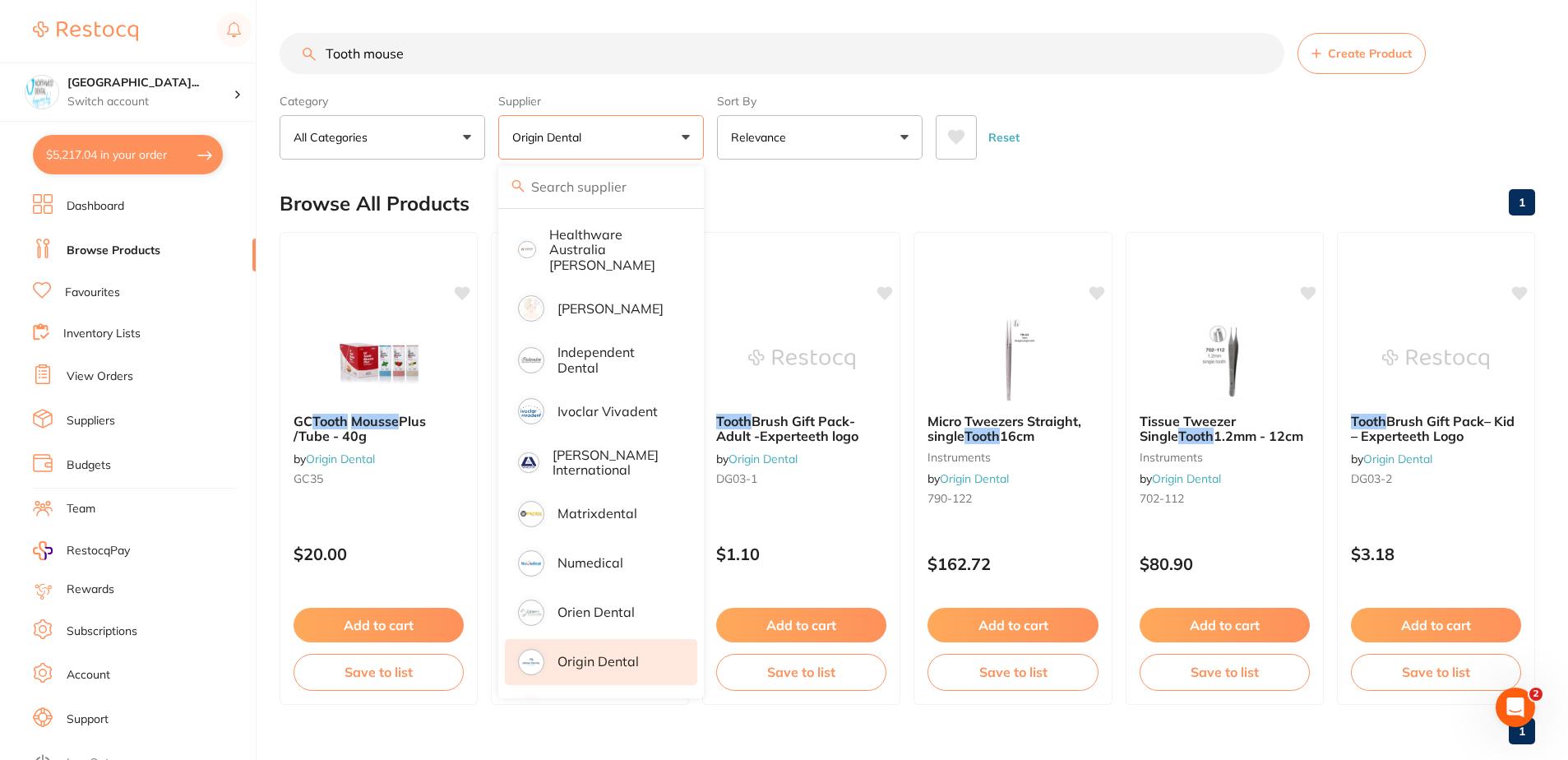
click at [1107, 126] on div "Reset" at bounding box center [1228, 130] width 586 height 58
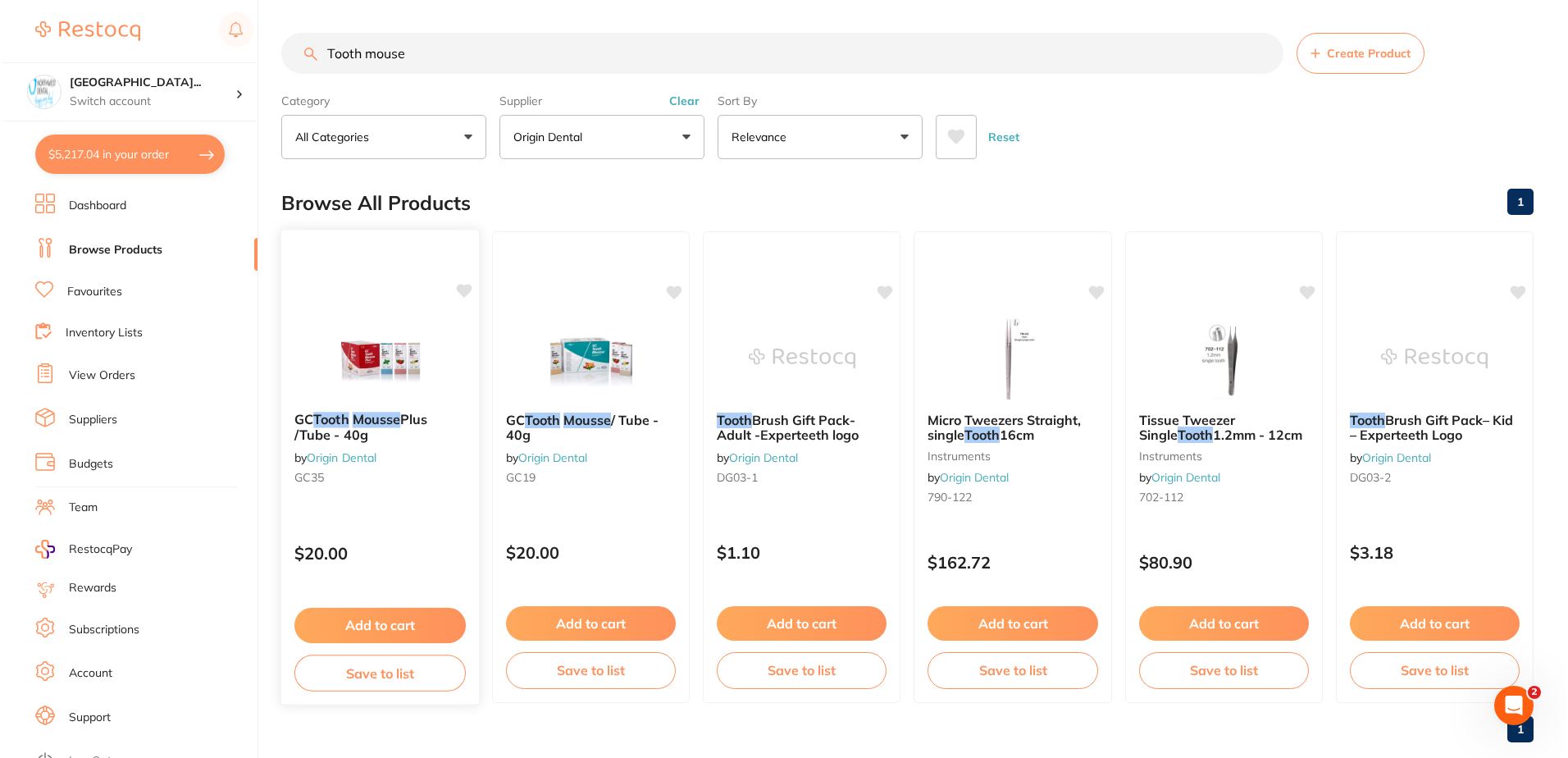
scroll to position [0, 0]
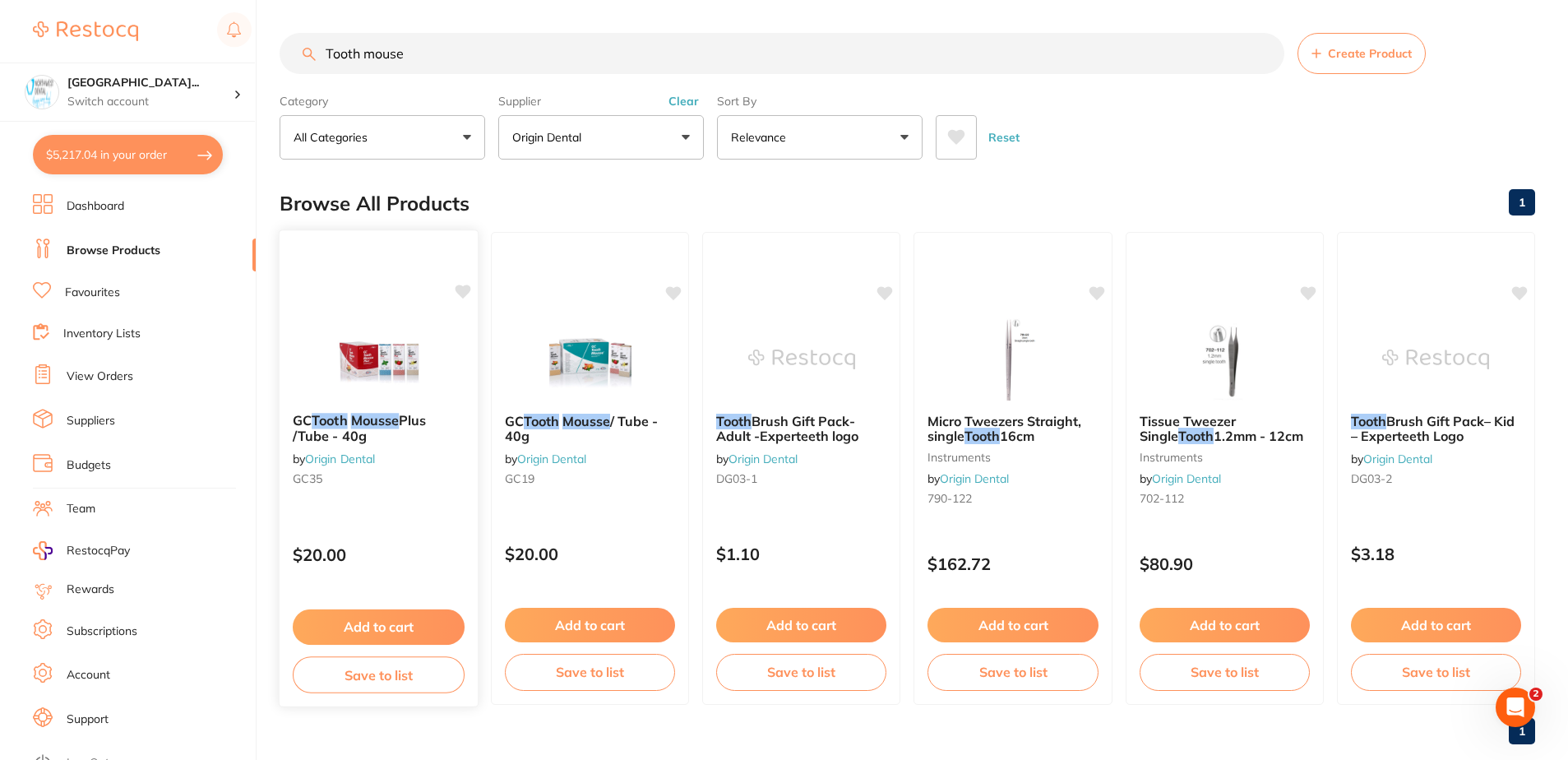
click at [417, 511] on div "GC Tooth Mousse Plus /Tube - 40g by Origin Dental GC35 $20.00 Add to cart Save …" at bounding box center [379, 468] width 201 height 478
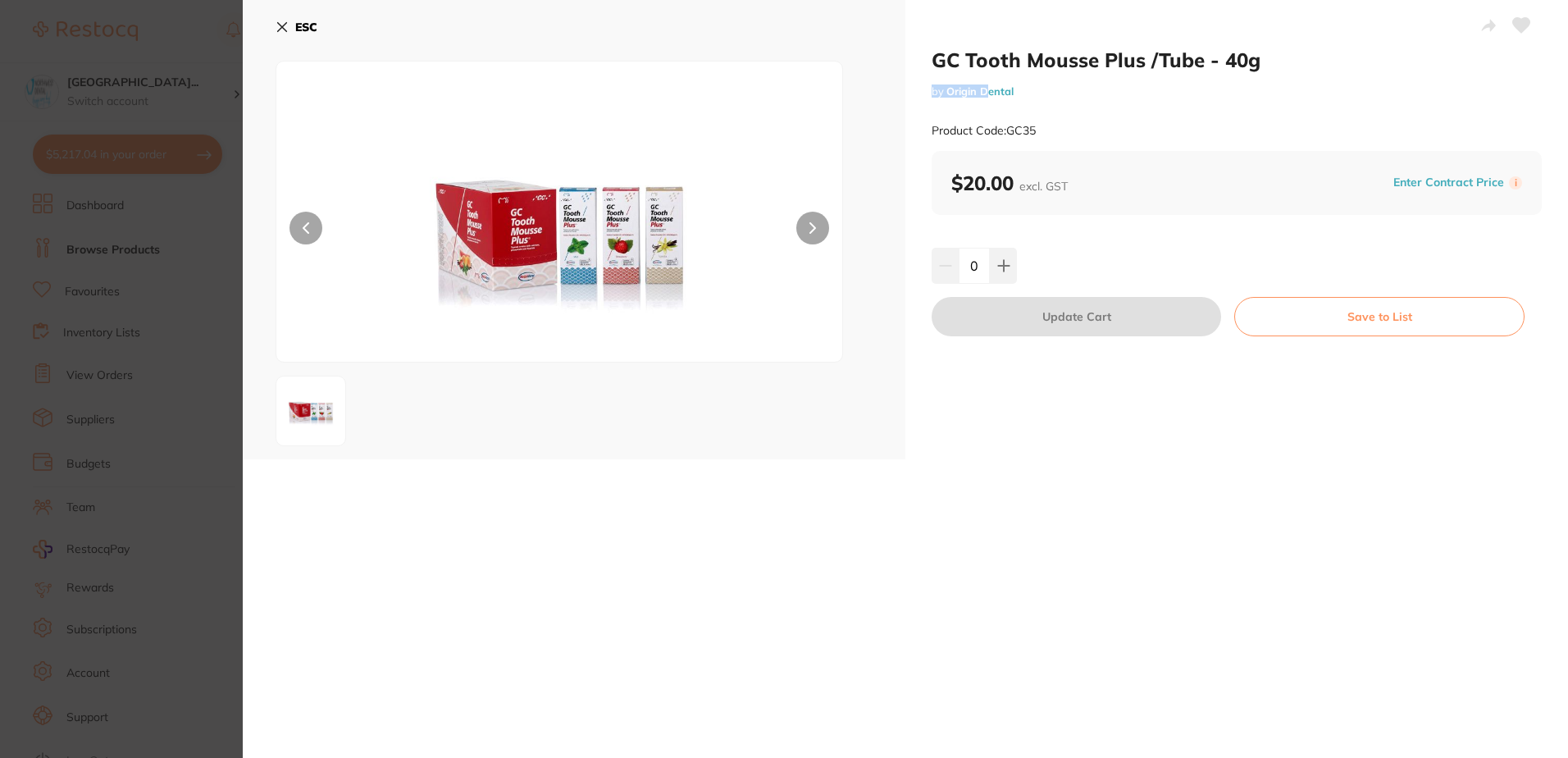
drag, startPoint x: 1283, startPoint y: 53, endPoint x: 988, endPoint y: 79, distance: 296.1
click at [988, 79] on div "GC Tooth Mousse Plus /Tube - 40g by Origin Dental Product Code: GC35" at bounding box center [1236, 99] width 610 height 103
drag, startPoint x: 988, startPoint y: 79, endPoint x: 930, endPoint y: 69, distance: 58.9
click at [931, 69] on h2 "GC Tooth Mousse Plus /Tube - 40g" at bounding box center [1236, 60] width 610 height 25
drag, startPoint x: 930, startPoint y: 59, endPoint x: 1275, endPoint y: 67, distance: 345.1
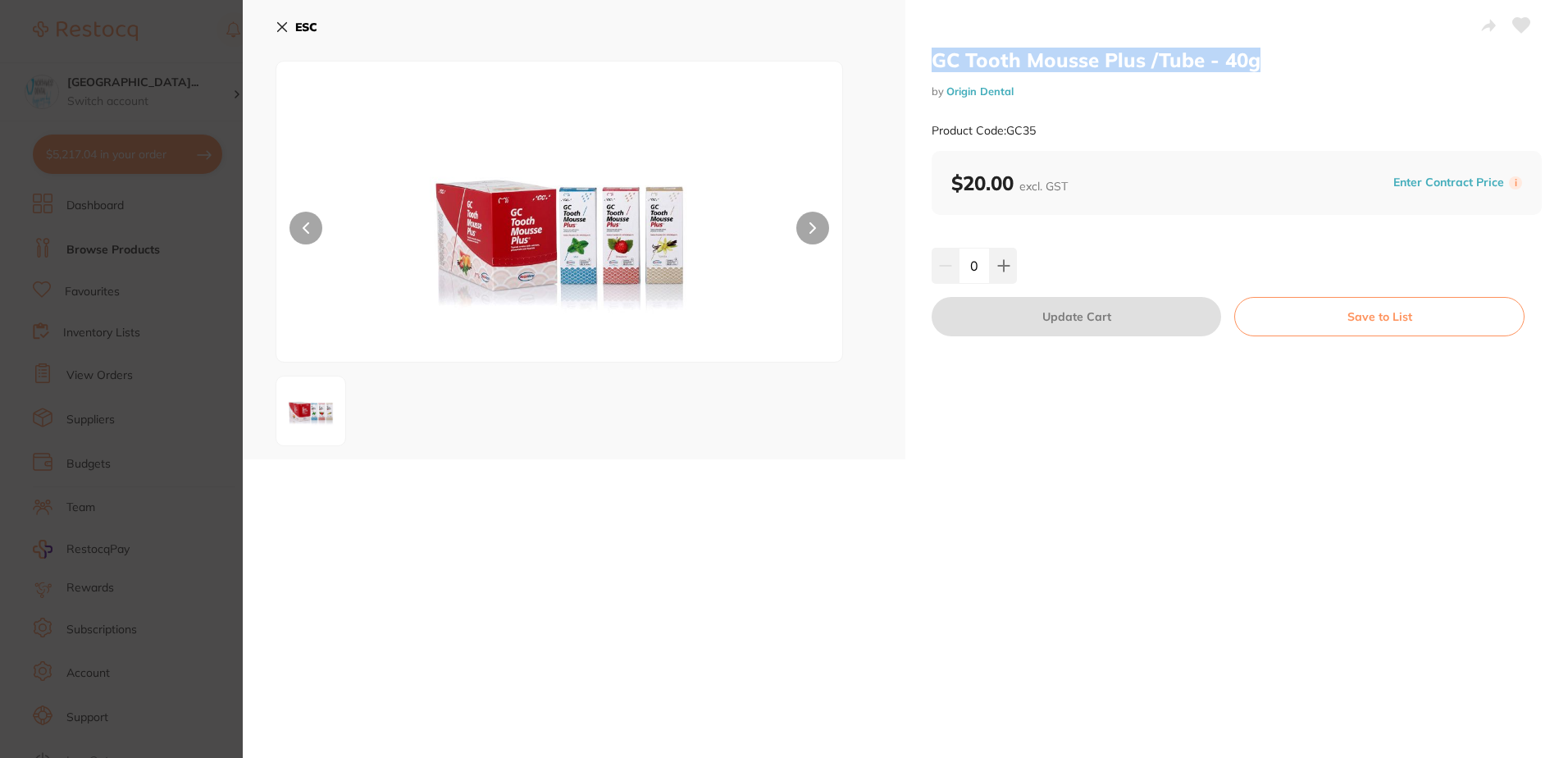
click at [1275, 67] on h2 "GC Tooth Mousse Plus /Tube - 40g" at bounding box center [1236, 60] width 610 height 25
copy h2 "GC Tooth Mousse Plus /Tube - 40g"
click at [122, 391] on section "GC Tooth Mousse Plus /Tube - 40g by Origin Dental Product Code: GC35 ESC GC Too…" at bounding box center [784, 379] width 1568 height 758
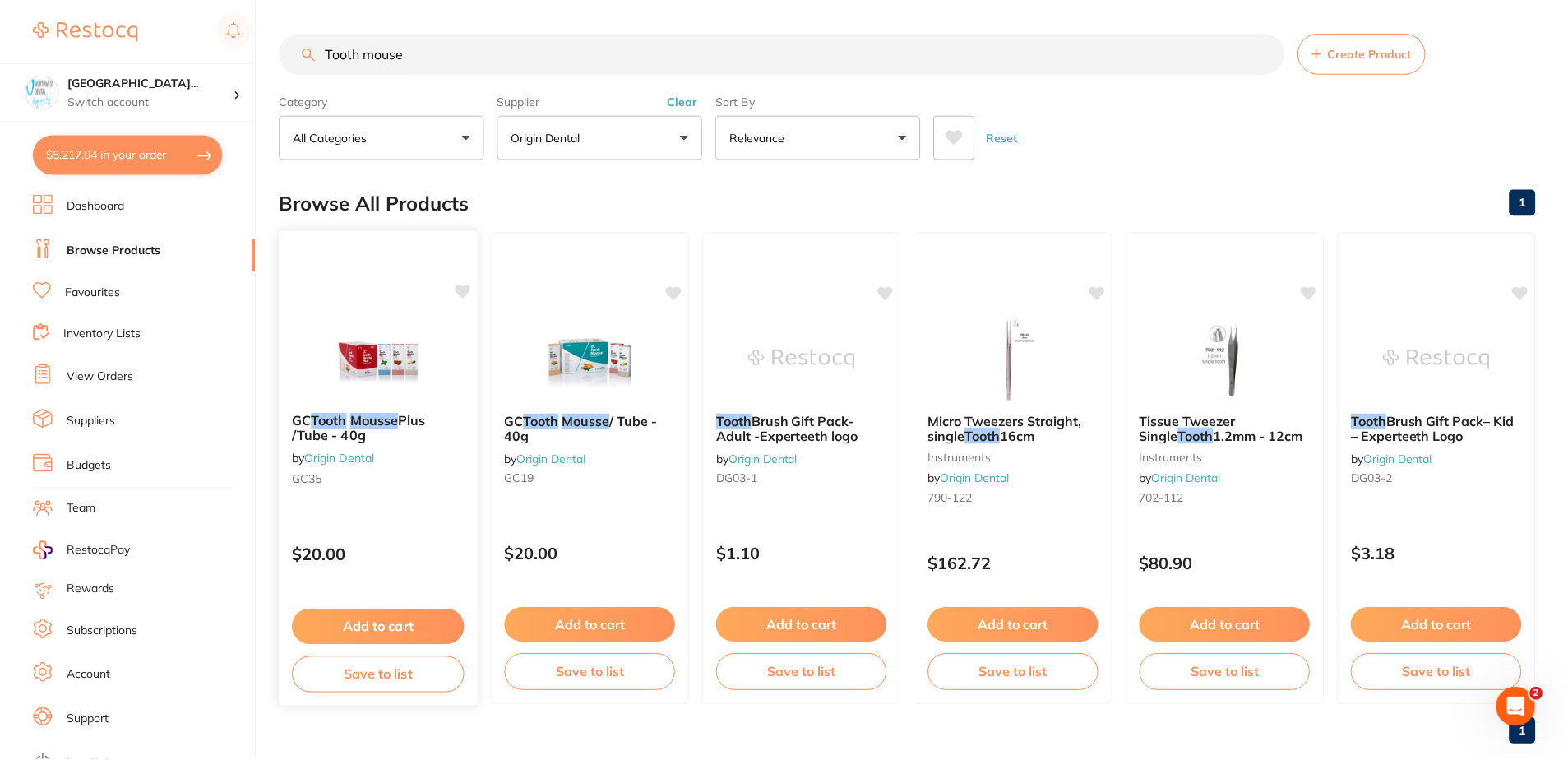
scroll to position [12, 0]
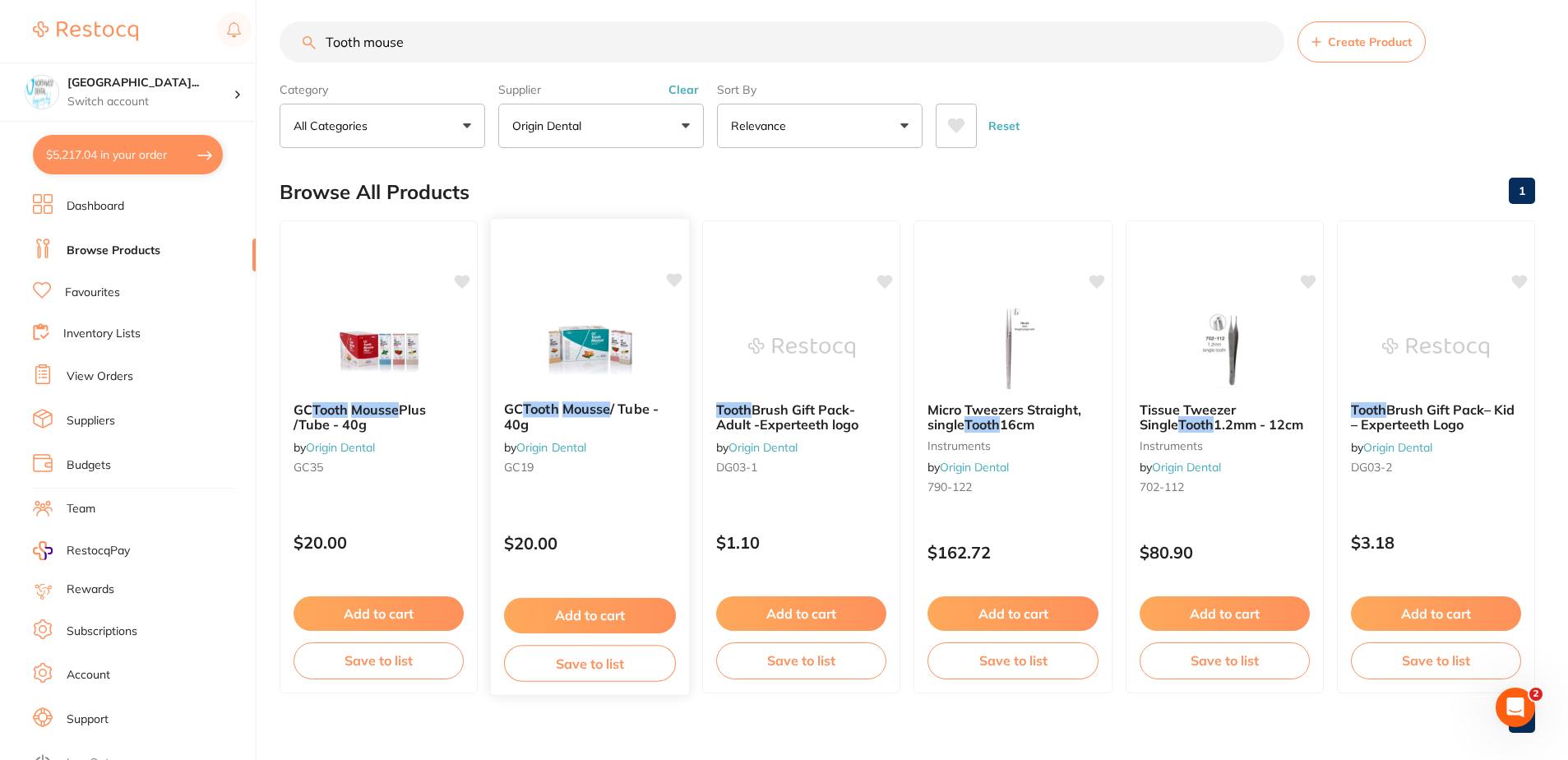
click at [615, 480] on div "GC Tooth Mousse / Tube - 40g by Origin Dental GC19" at bounding box center [590, 441] width 199 height 106
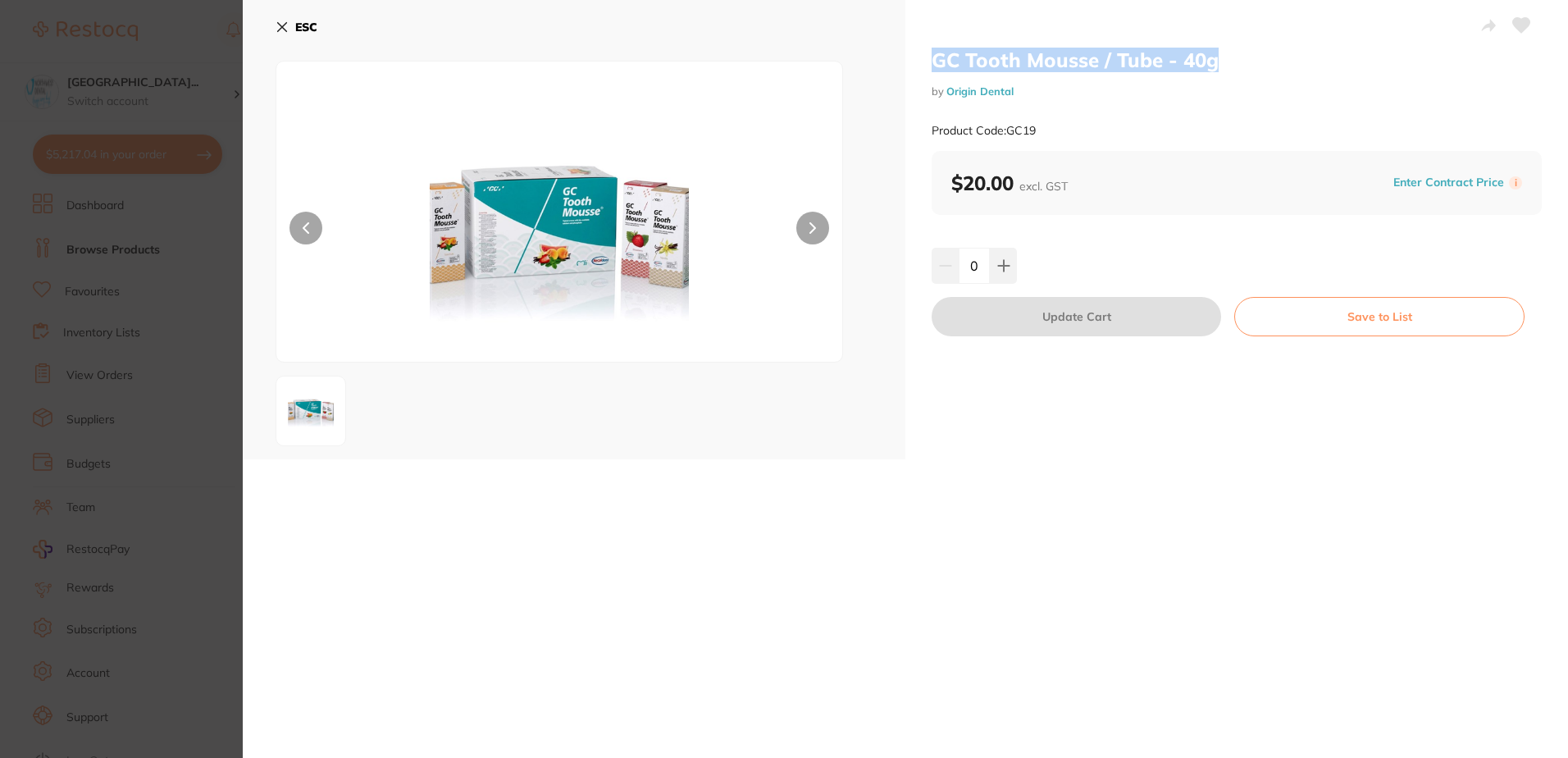
drag, startPoint x: 1267, startPoint y: 59, endPoint x: 929, endPoint y: 65, distance: 338.1
click at [931, 65] on h2 "GC Tooth Mousse / Tube - 40g" at bounding box center [1236, 60] width 610 height 25
copy h2 "GC Tooth Mousse / Tube - 40g"
click at [103, 212] on section "GC Tooth Mousse / Tube - 40g by Origin Dental Product Code: GC19 ESC GC Tooth M…" at bounding box center [784, 379] width 1568 height 758
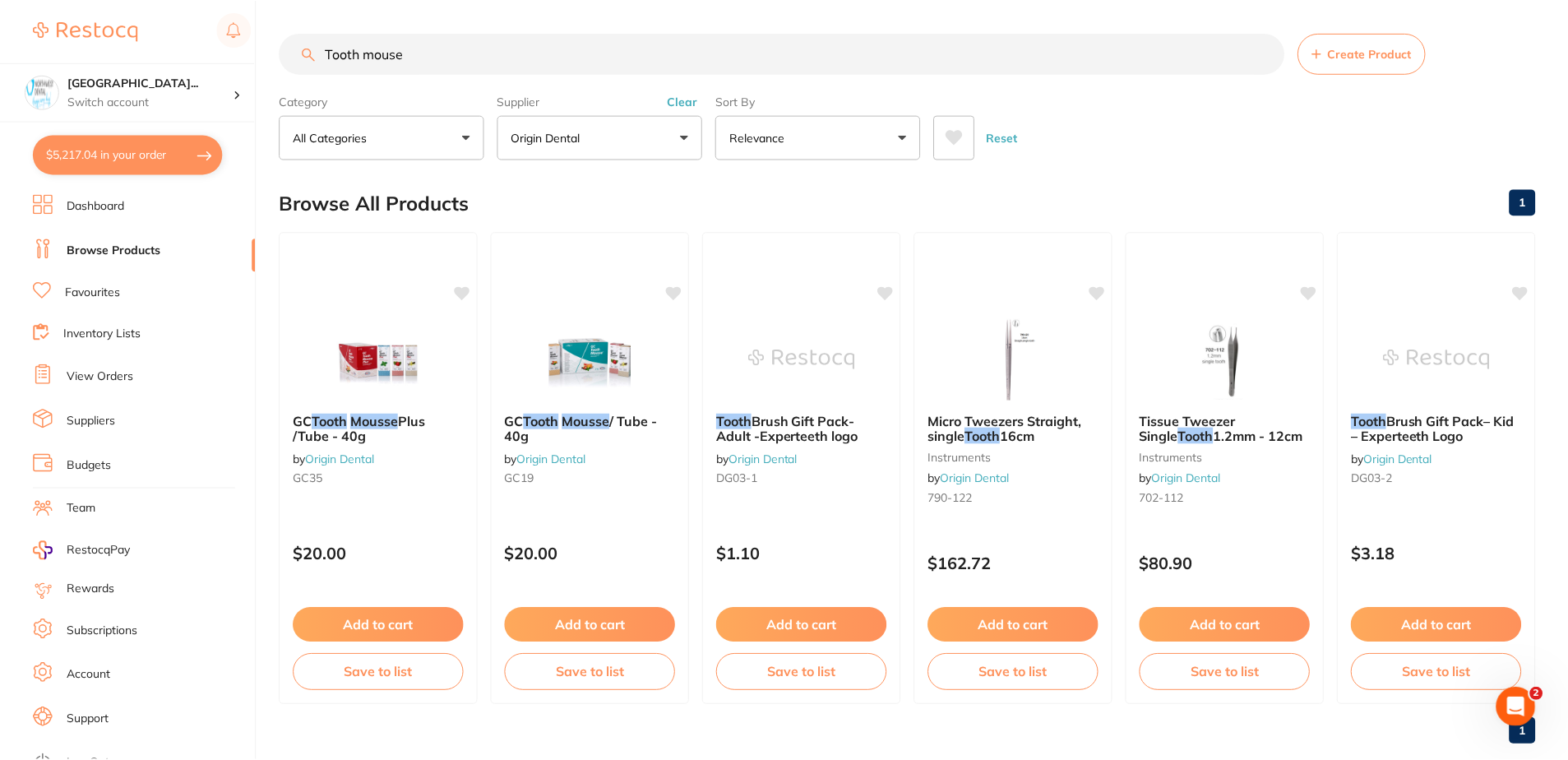
scroll to position [12, 0]
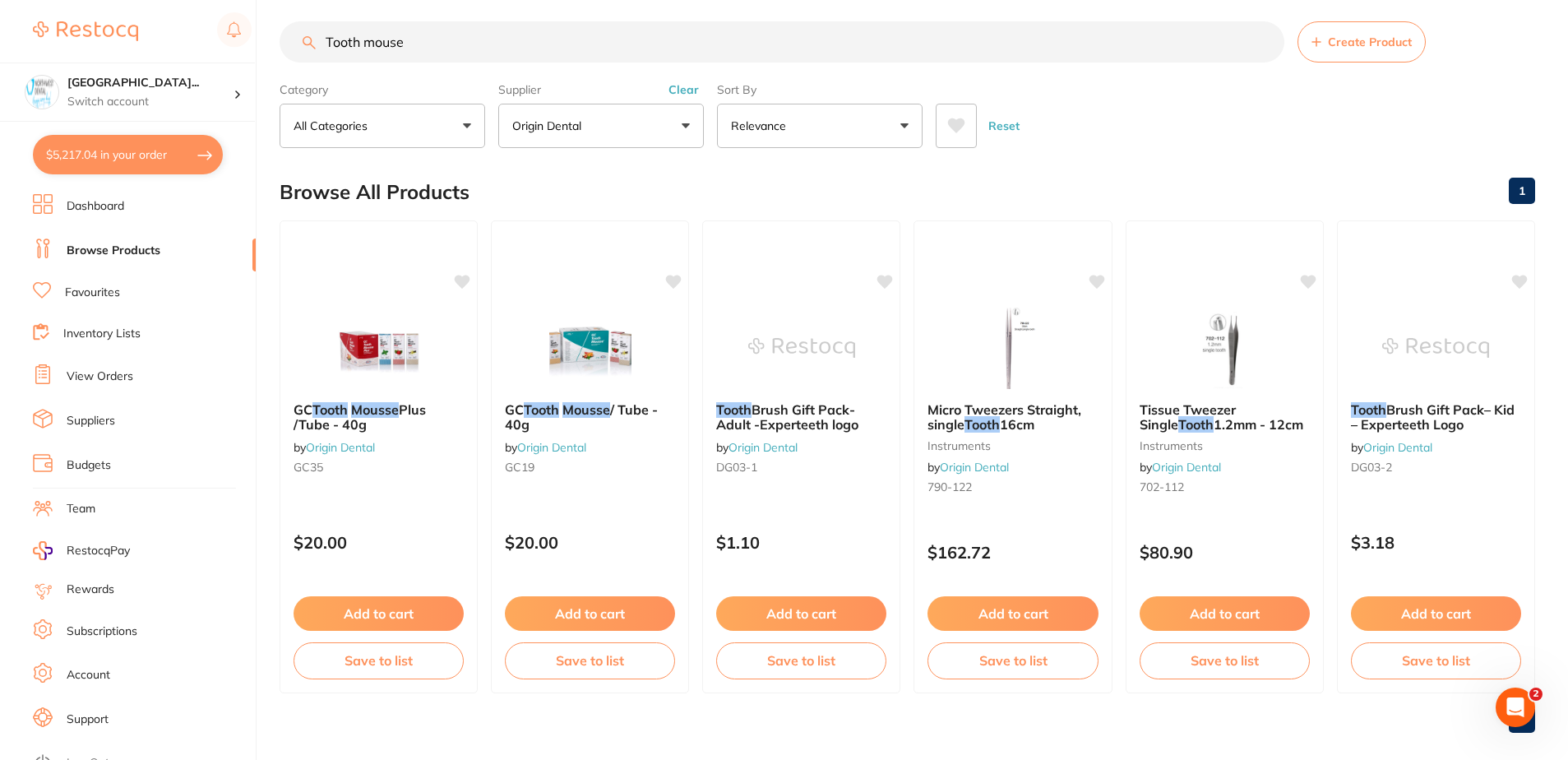
click at [128, 293] on li "Favourites" at bounding box center [144, 293] width 223 height 21
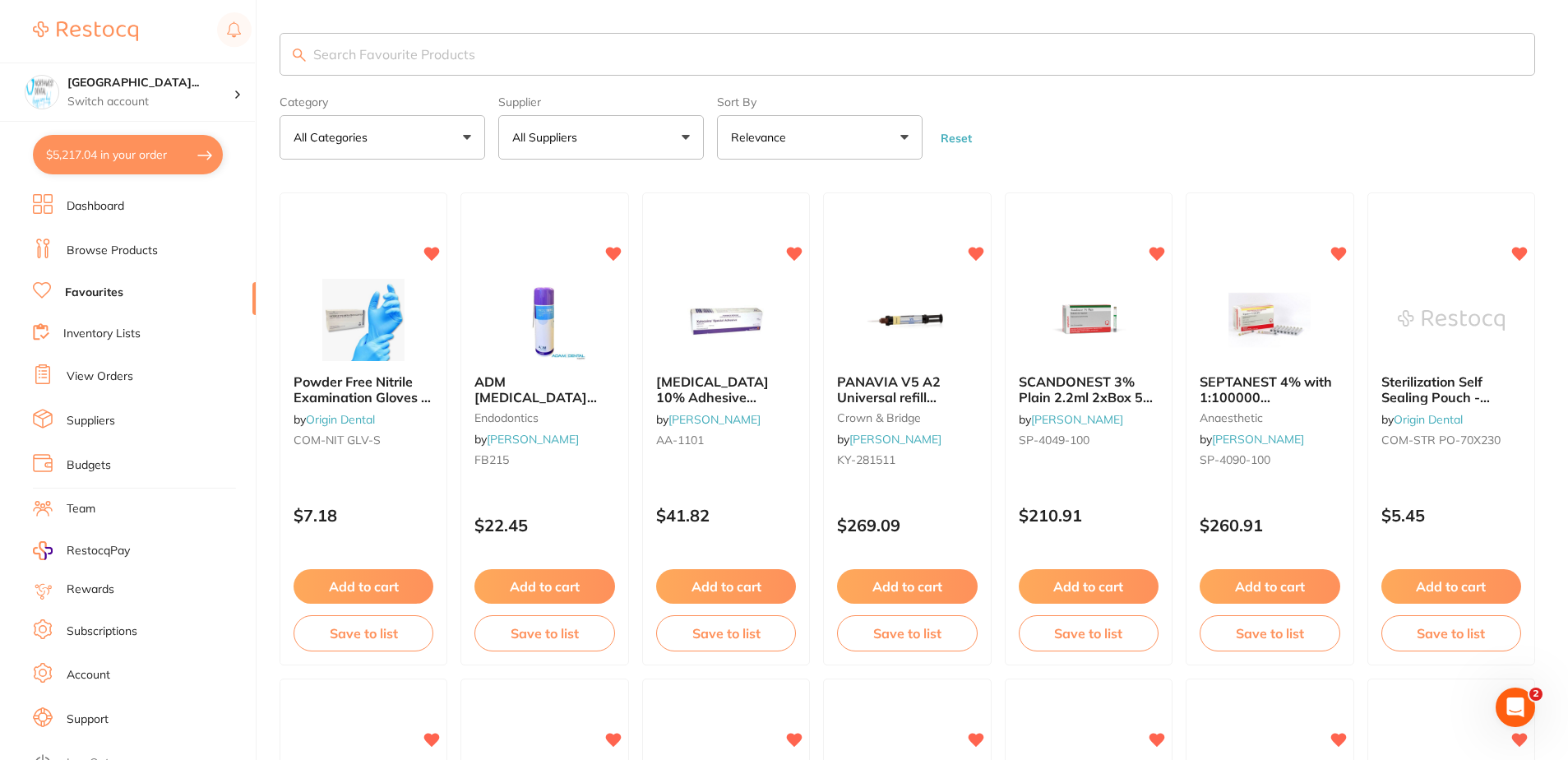
click at [437, 56] on input "search" at bounding box center [907, 54] width 1256 height 43
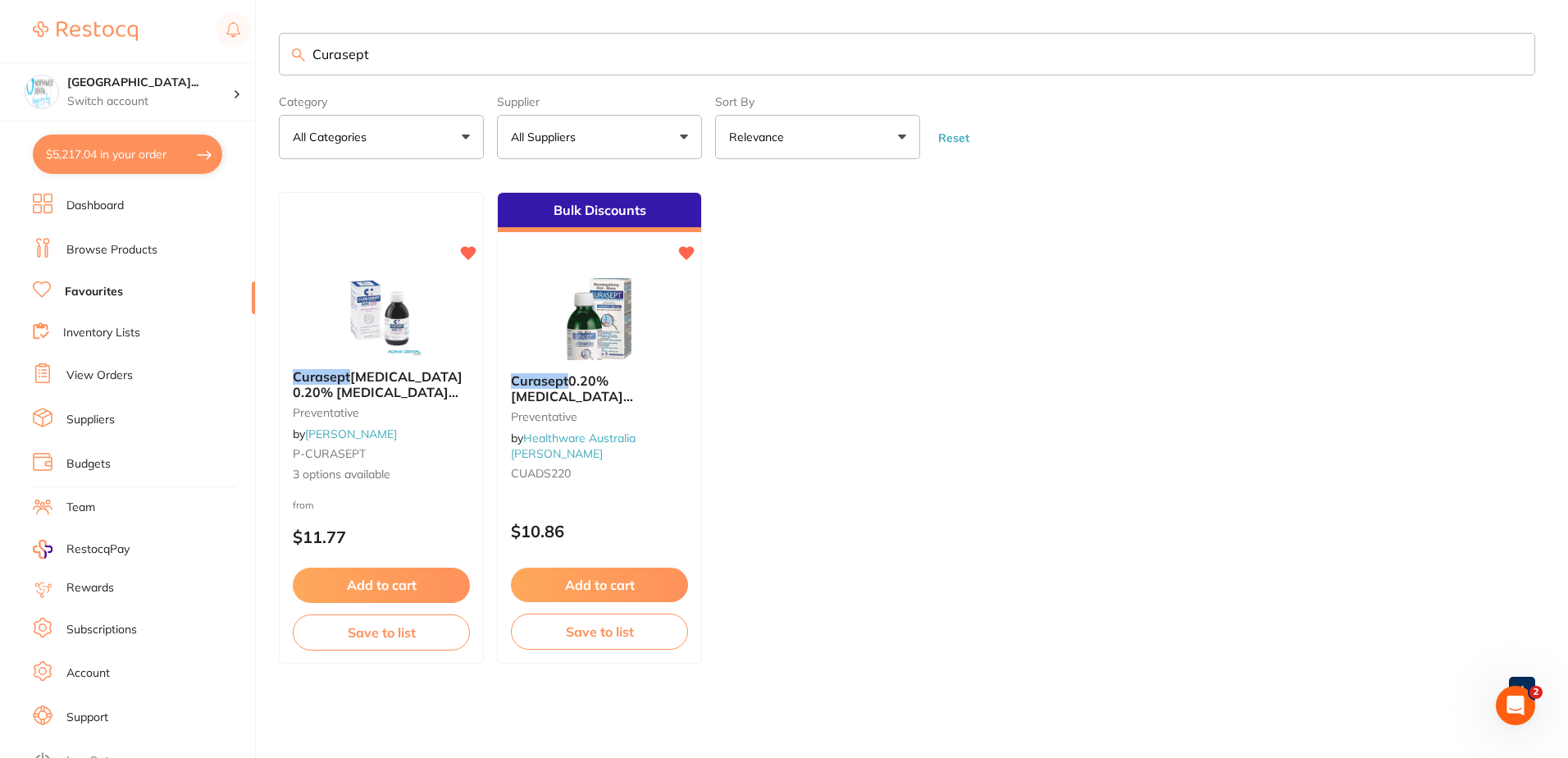
click at [591, 472] on div "Curasept 0.20% Chlorhexidine Mouth Rinse - 200ml Bottle Preventative by Healthw…" at bounding box center [599, 430] width 204 height 140
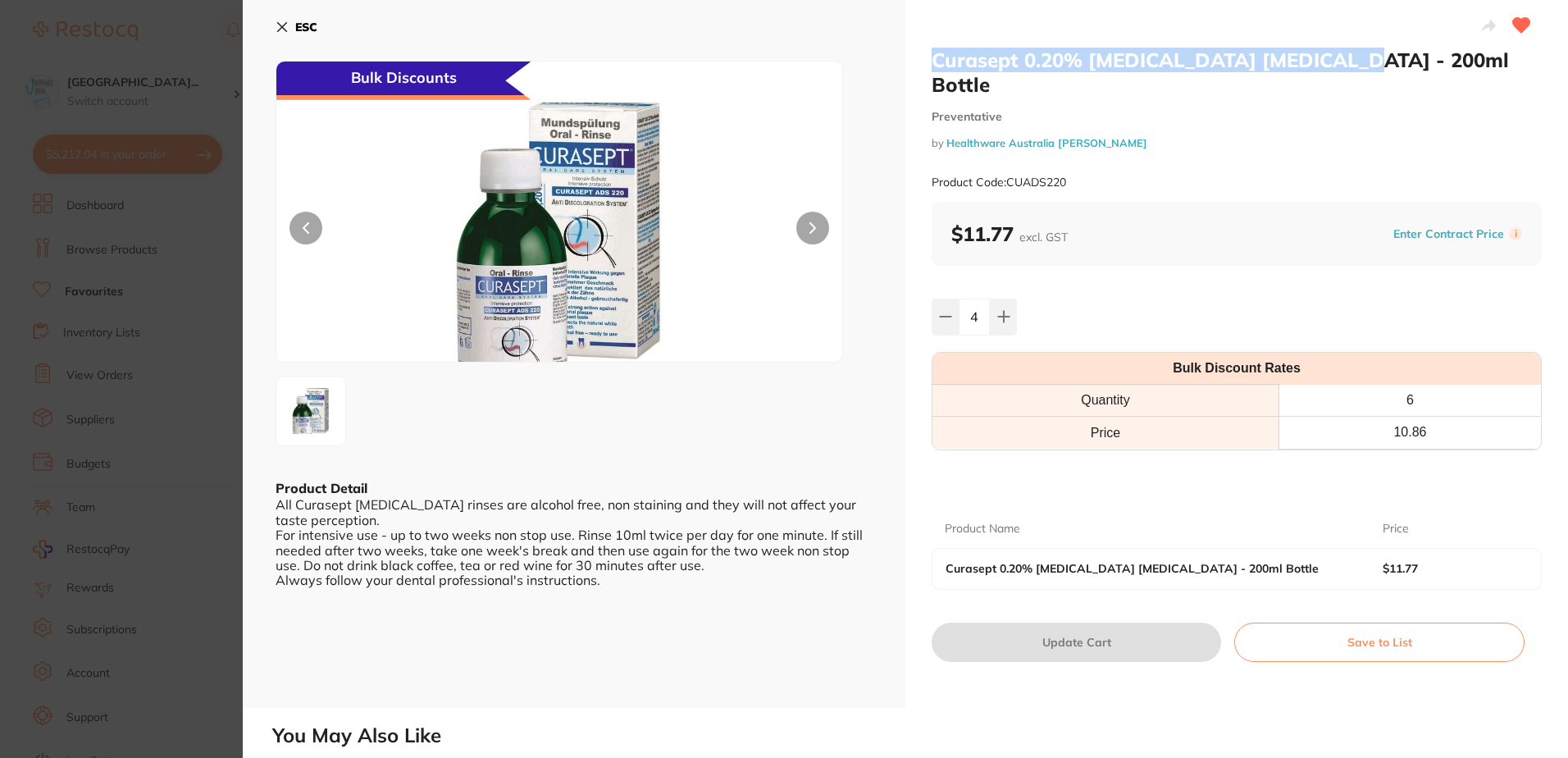
drag, startPoint x: 1342, startPoint y: 56, endPoint x: 926, endPoint y: 49, distance: 416.1
click at [926, 49] on div "Curasept 0.20% Chlorhexidine Mouth Rinse - 200ml Bottle Preventative by Healthw…" at bounding box center [1236, 354] width 663 height 708
copy h2 "Curasept 0.20% Chlorhexidine Mouth Rinse"
click at [52, 162] on section "Curasept 0.20% Chlorhexidine Mouth Rinse - 200ml Bottle Preventative by Healthw…" at bounding box center [784, 379] width 1568 height 758
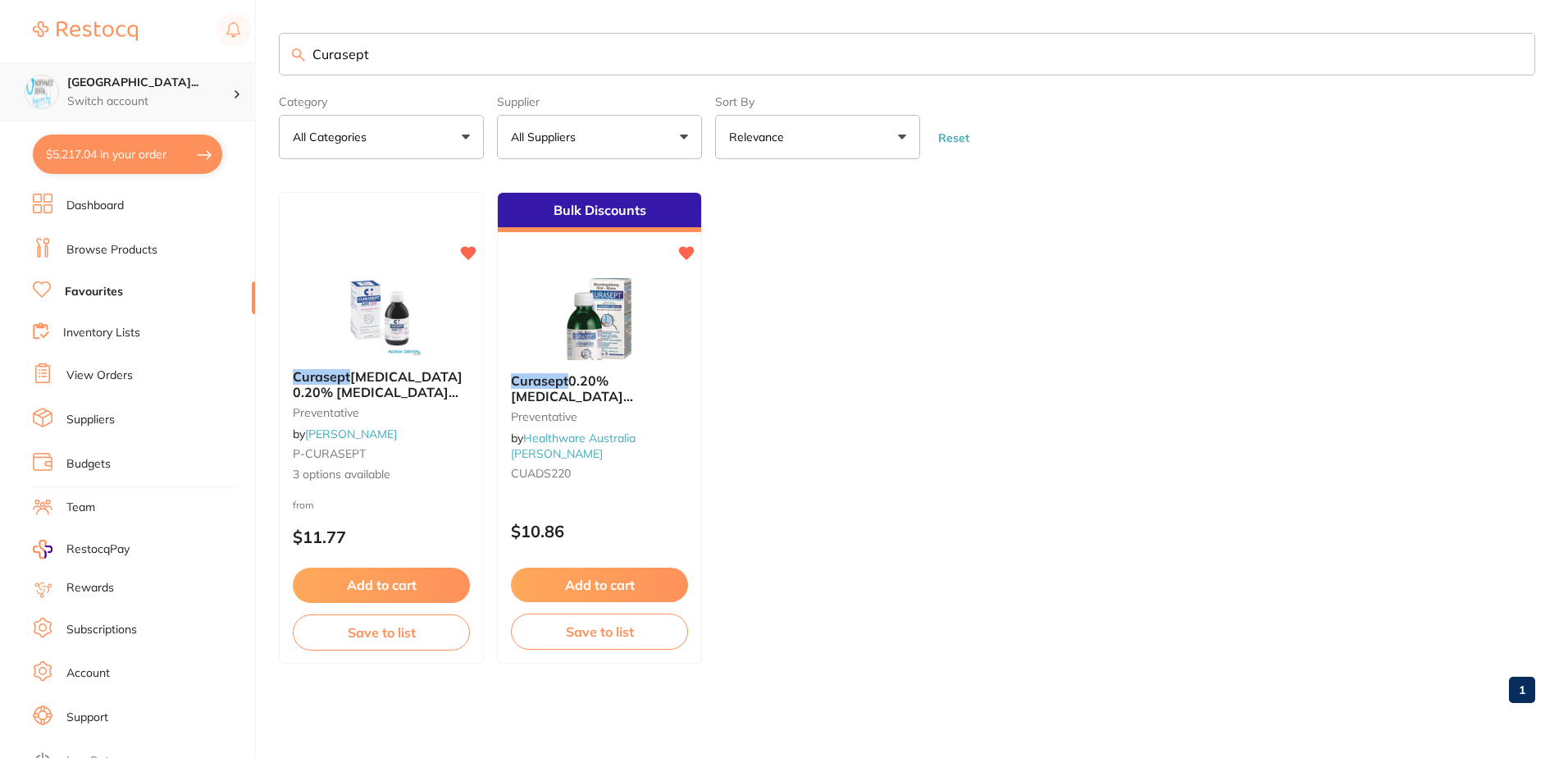
drag, startPoint x: 197, startPoint y: 87, endPoint x: 58, endPoint y: 79, distance: 139.2
click at [63, 89] on div "$5,217.04 North West Dental Wynya... Switch account Riaz Dental Surgery Experte…" at bounding box center [784, 379] width 1568 height 758
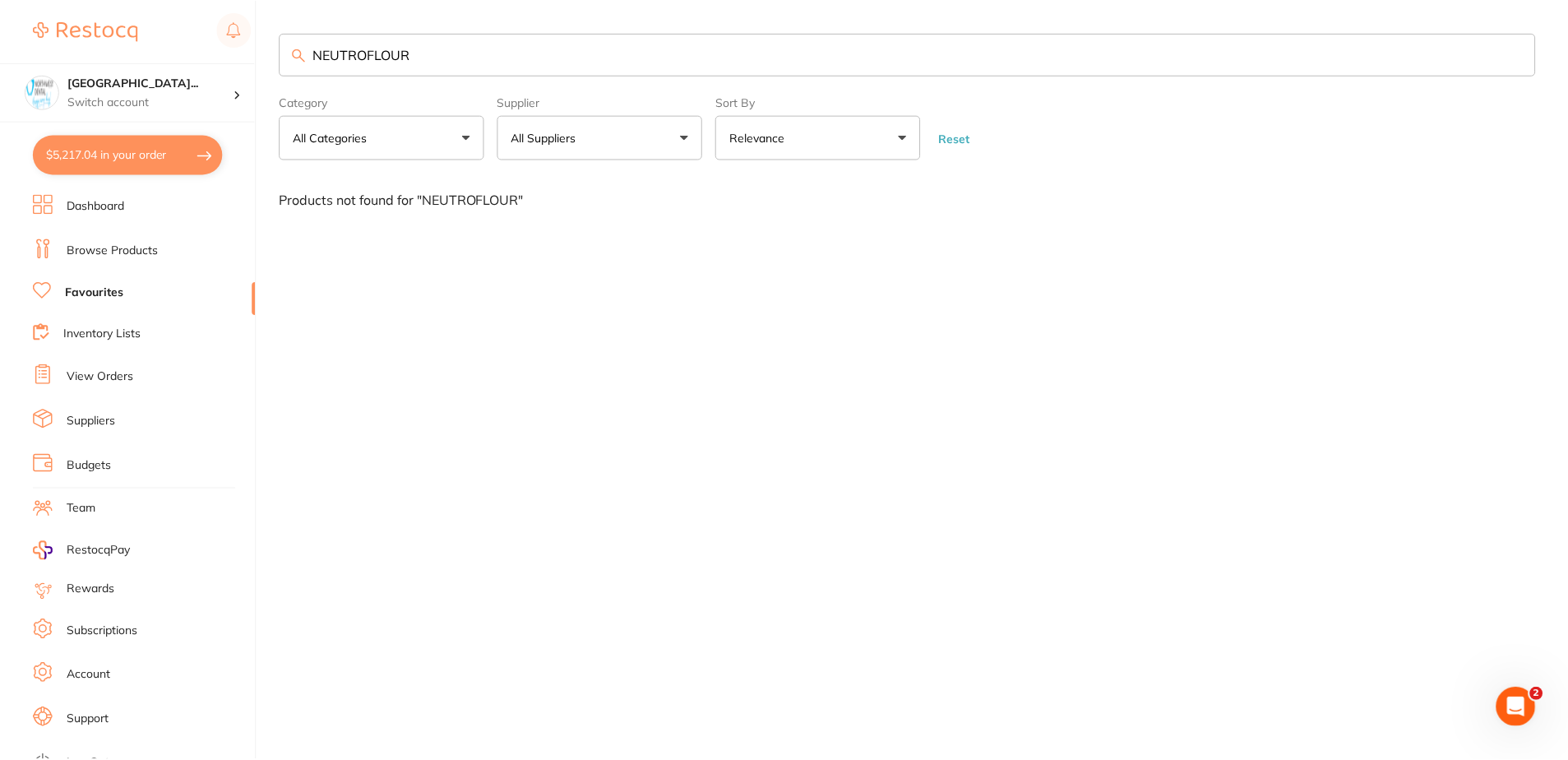
scroll to position [1, 0]
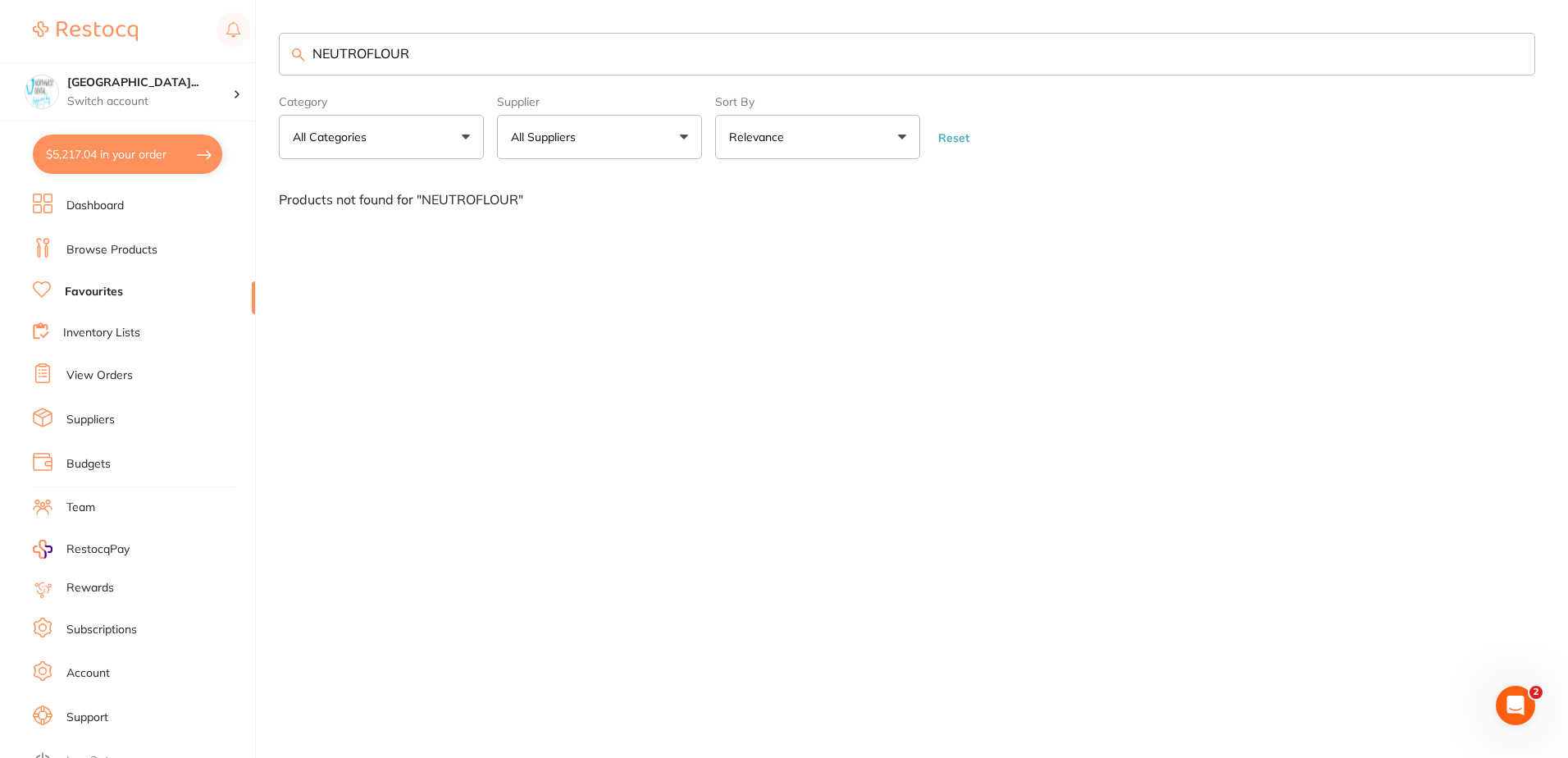
drag, startPoint x: 423, startPoint y: 58, endPoint x: 302, endPoint y: 70, distance: 121.6
click at [302, 70] on input "NEUTROFLOUR" at bounding box center [906, 54] width 1256 height 43
type input "NEUTROFLOUR"
click at [92, 246] on link "Browse Products" at bounding box center [112, 250] width 91 height 16
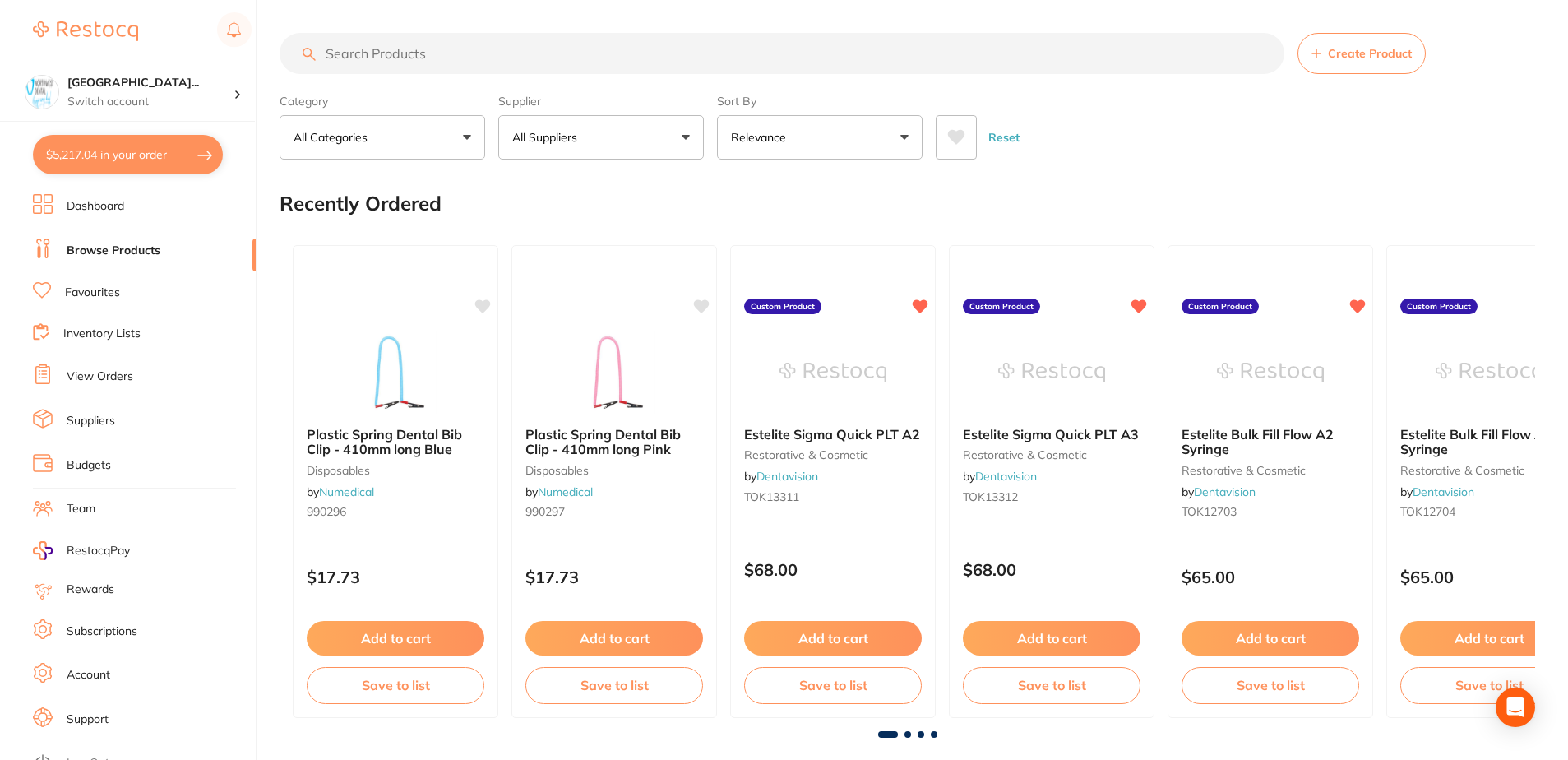
click at [488, 58] on input "search" at bounding box center [781, 54] width 1005 height 41
paste input "NEUTROFLOUR"
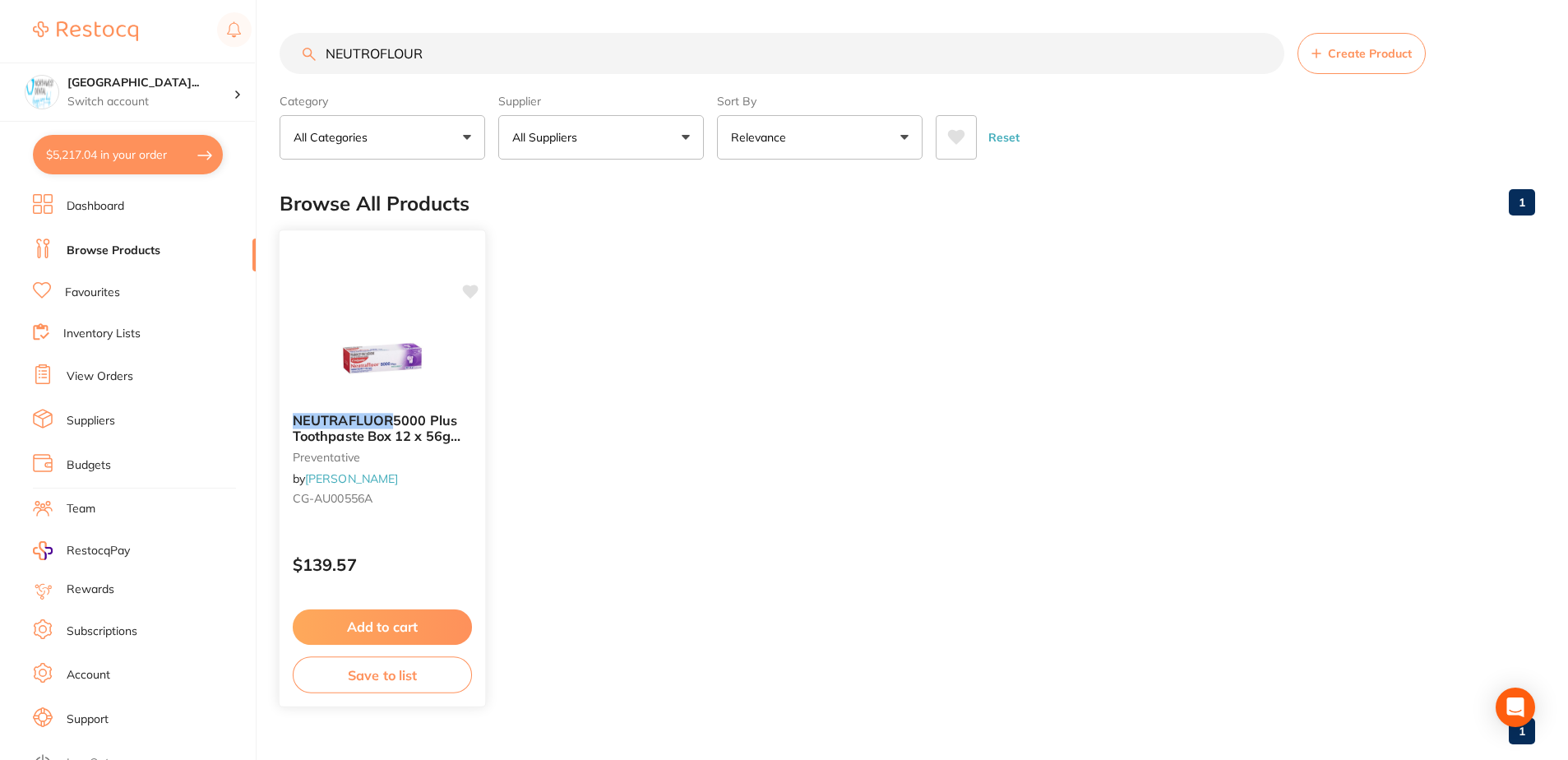
type input "NEUTROFLOUR"
click at [433, 417] on span "5000 Plus Toothpaste Box 12 x 56g Tubes" at bounding box center [376, 435] width 168 height 47
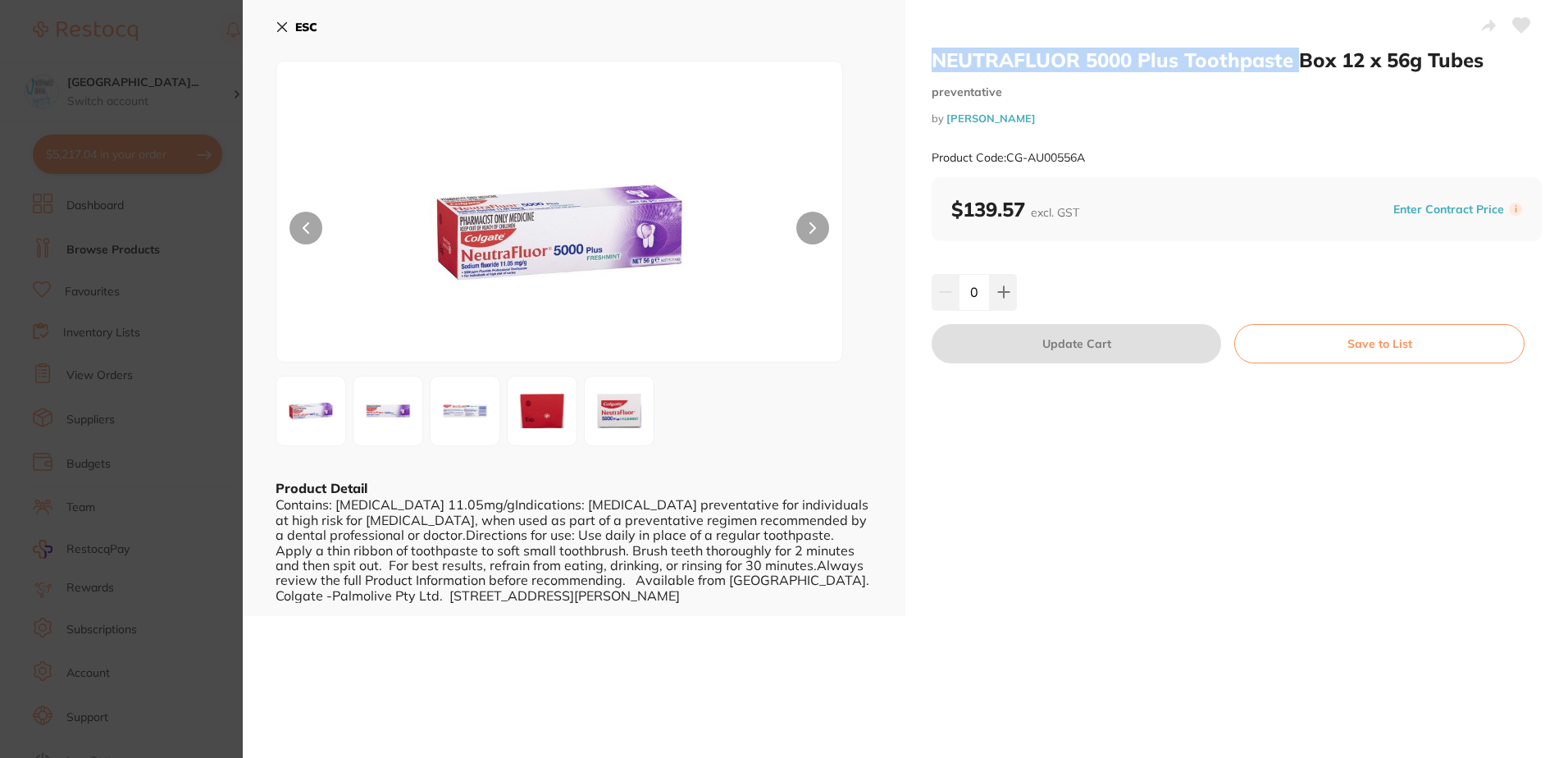
drag, startPoint x: 1265, startPoint y: 61, endPoint x: 929, endPoint y: 53, distance: 336.1
click at [931, 53] on h2 "NEUTRAFLUOR 5000 Plus Toothpaste Box 12 x 56g Tubes" at bounding box center [1236, 60] width 610 height 25
copy h2 "NEUTRAFLUOR 5000 Plus Toothpaste"
click at [1099, 164] on div "Product Code: CG-AU00556A" at bounding box center [1236, 157] width 610 height 40
drag, startPoint x: 1107, startPoint y: 152, endPoint x: 1006, endPoint y: 159, distance: 101.2
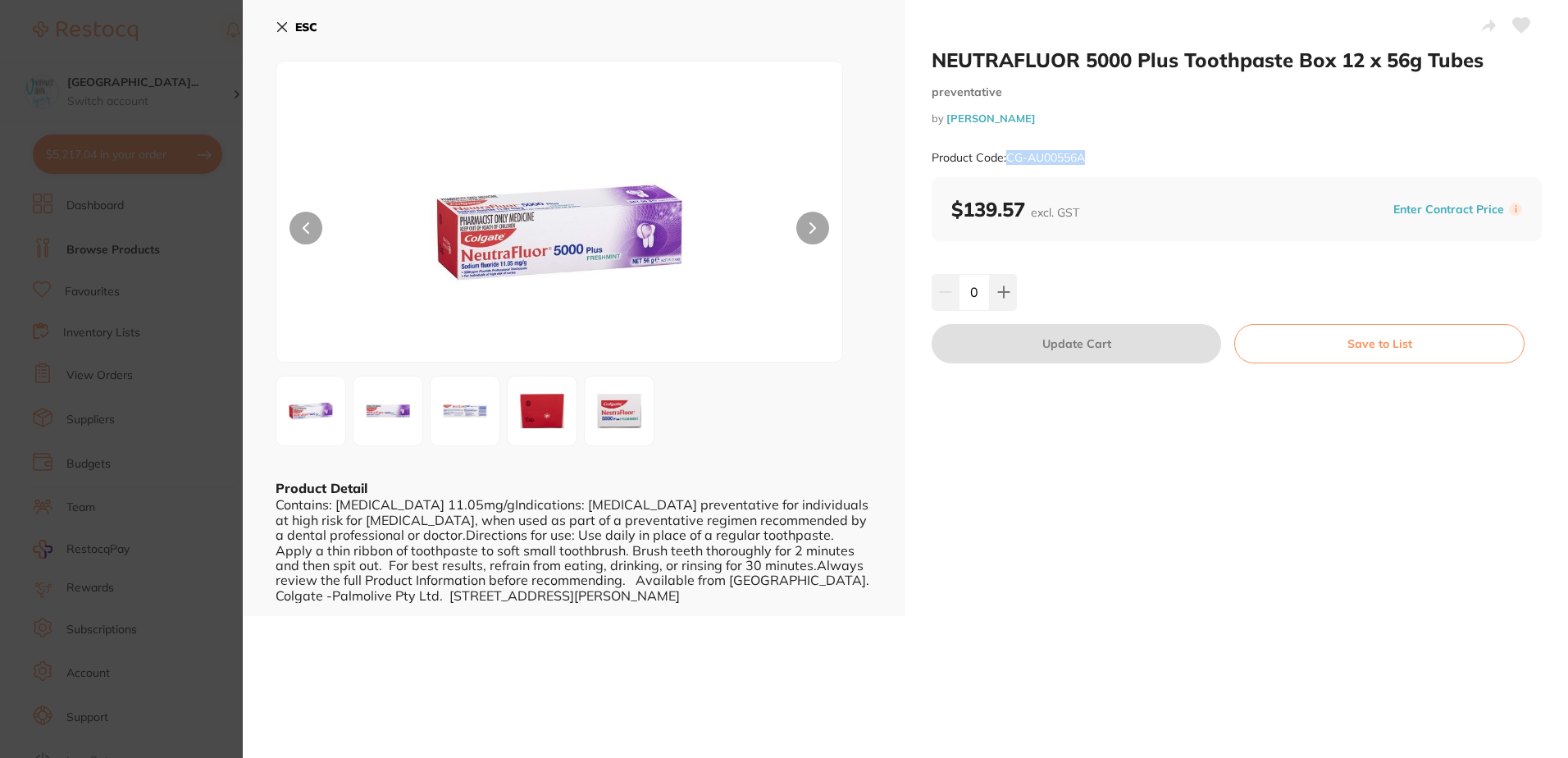
click at [1006, 159] on div "Product Code: CG-AU00556A" at bounding box center [1236, 157] width 610 height 40
copy small "CG-AU00556A"
